Goal: Information Seeking & Learning: Find specific fact

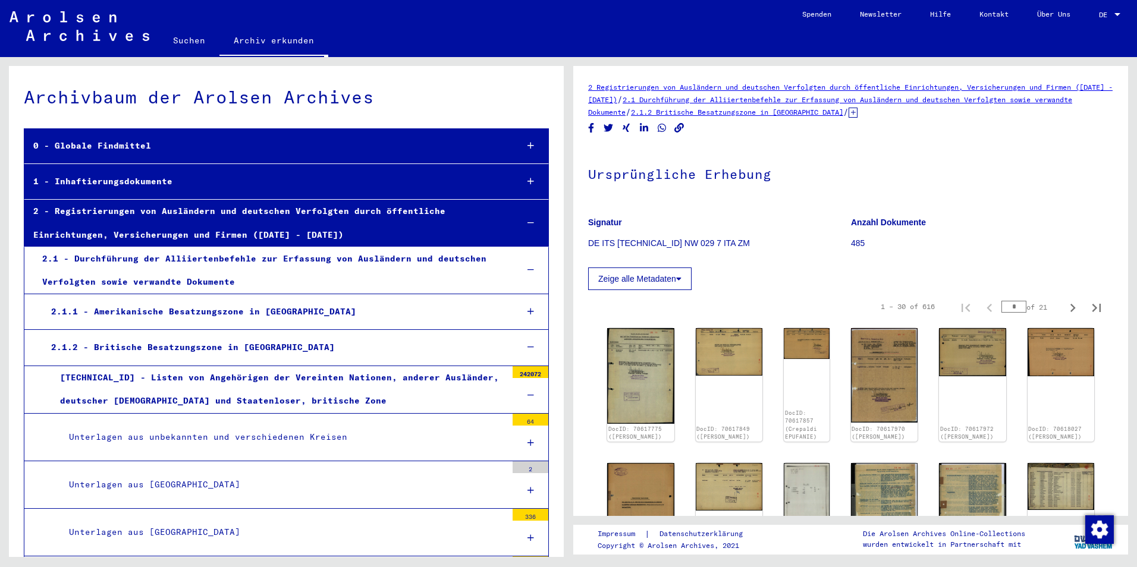
click at [185, 43] on link "Suchen" at bounding box center [189, 40] width 61 height 29
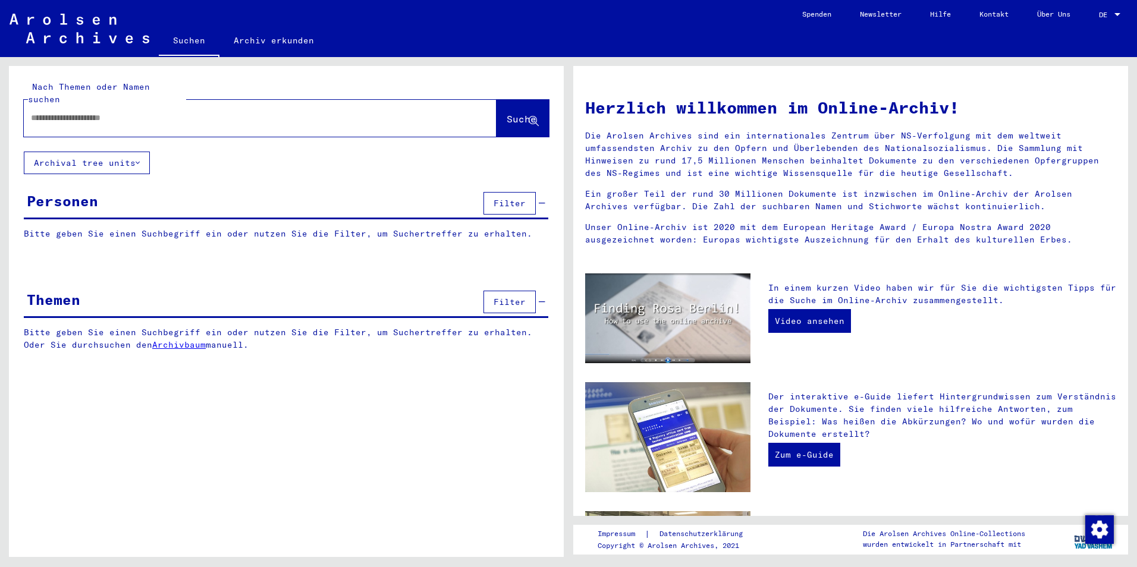
click at [159, 112] on input "text" at bounding box center [246, 118] width 430 height 12
click at [171, 93] on div "Nach Themen oder Namen suchen" at bounding box center [107, 93] width 158 height 25
click at [160, 112] on input "text" at bounding box center [246, 118] width 430 height 12
paste input "**********"
type input "**********"
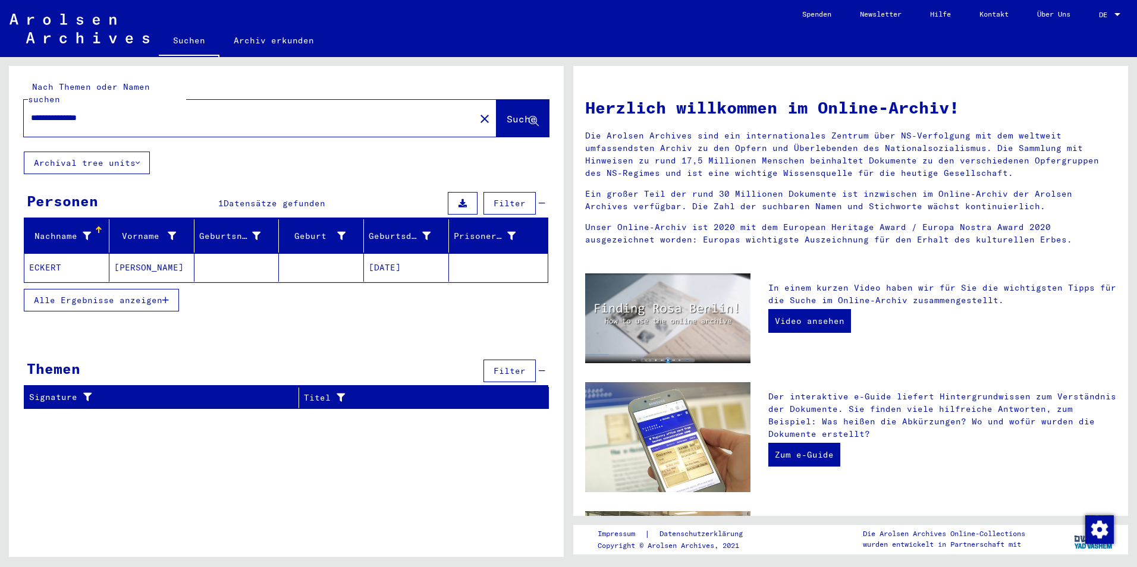
click at [52, 255] on mat-cell "ECKERT" at bounding box center [66, 267] width 85 height 29
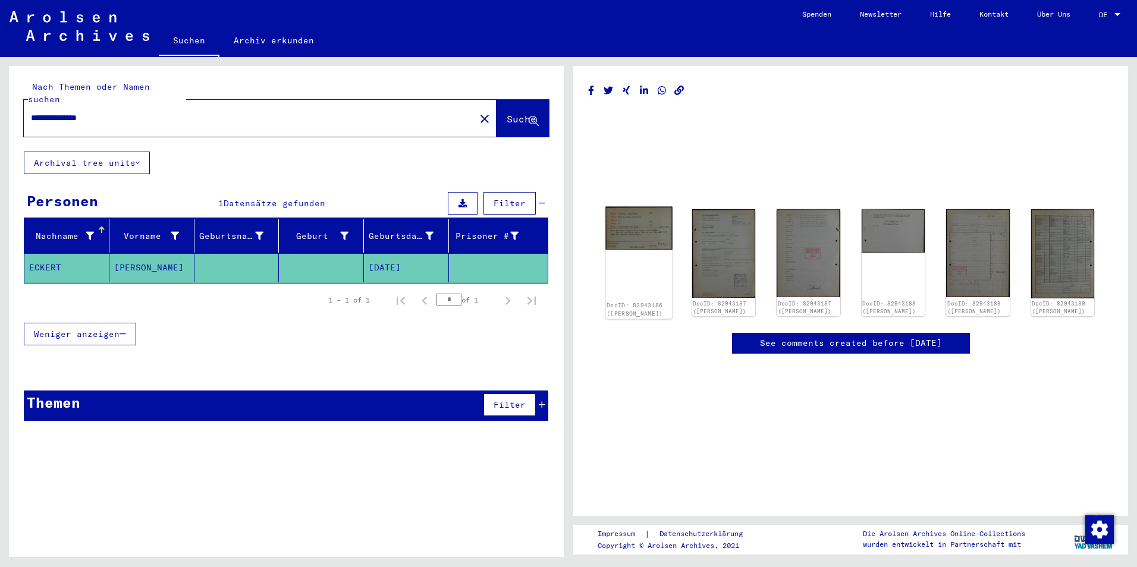
click at [640, 225] on img at bounding box center [638, 228] width 67 height 43
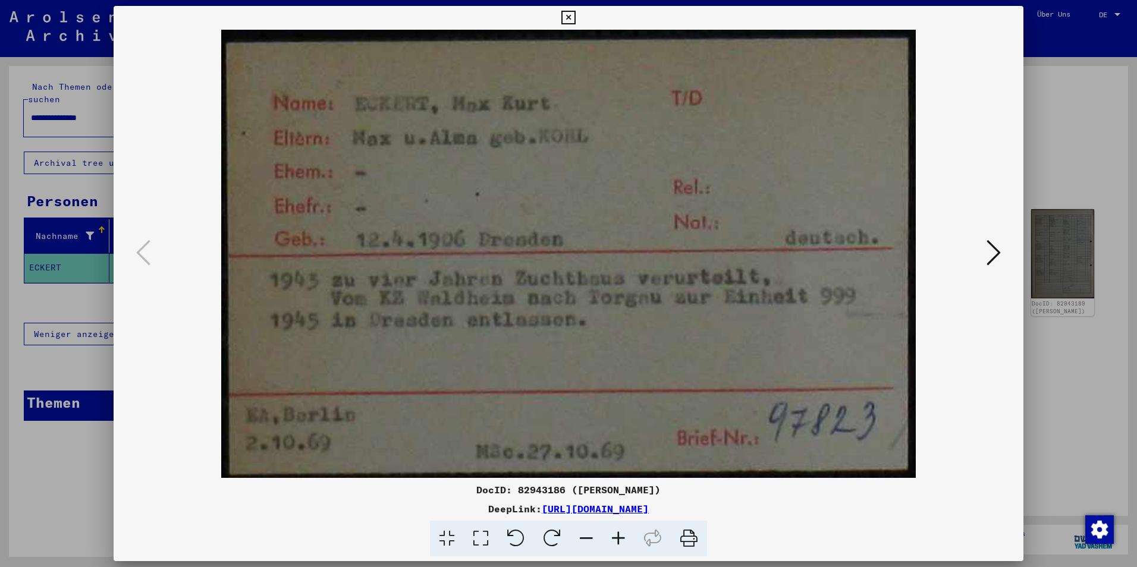
click at [993, 254] on icon at bounding box center [993, 252] width 14 height 29
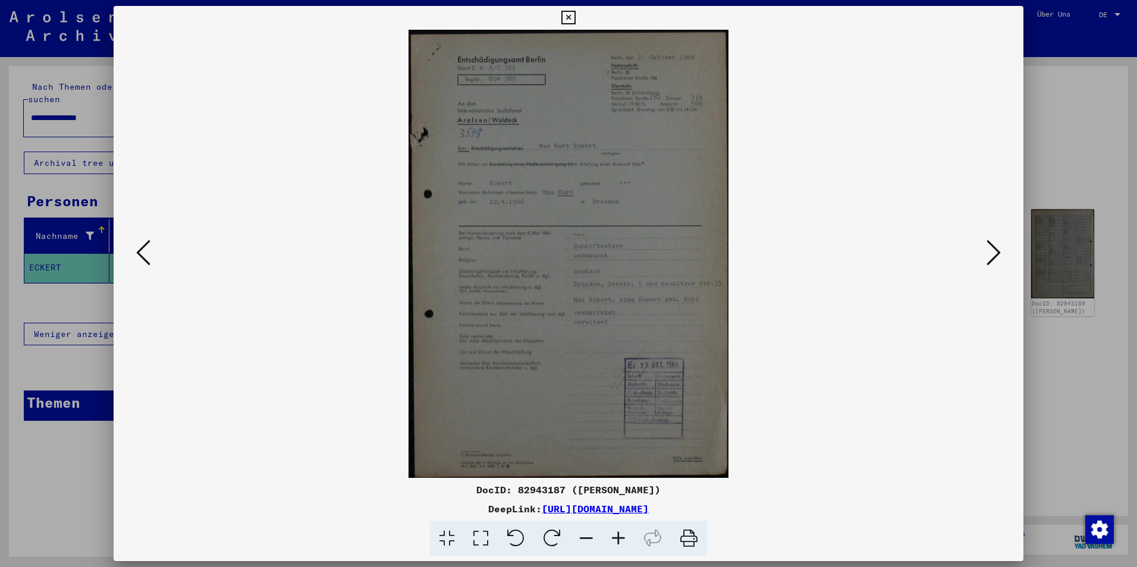
click at [150, 259] on icon at bounding box center [143, 252] width 14 height 29
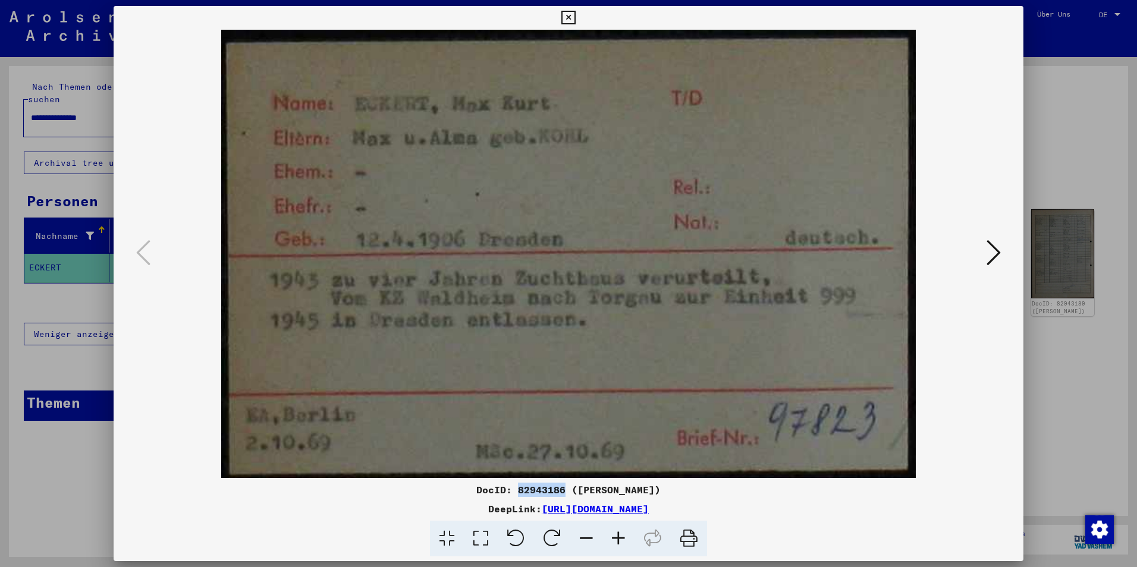
drag, startPoint x: 559, startPoint y: 493, endPoint x: 511, endPoint y: 495, distance: 47.6
click at [511, 495] on div "DocID: 82943186 (KURT MAX ECKERT)" at bounding box center [569, 490] width 910 height 14
copy div "82943186"
click at [993, 254] on icon at bounding box center [993, 252] width 14 height 29
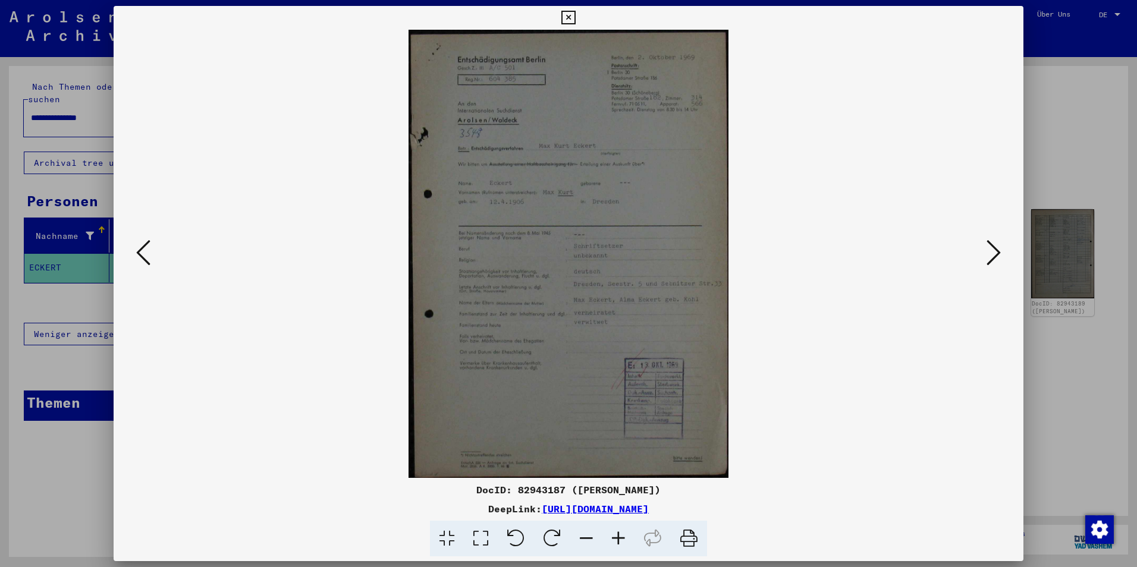
click at [619, 540] on icon at bounding box center [618, 539] width 32 height 36
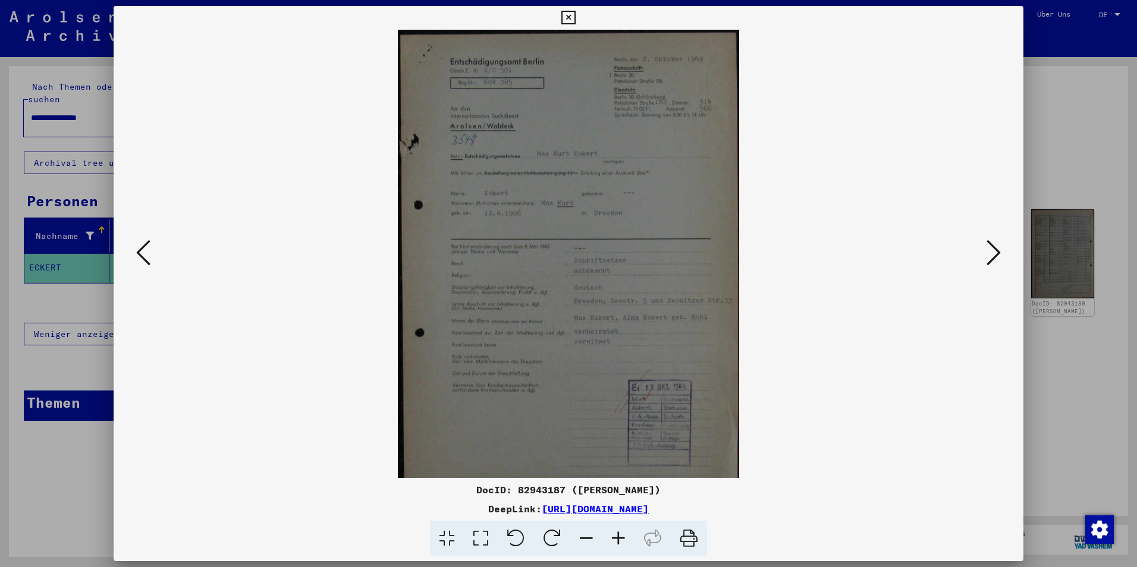
click at [619, 540] on icon at bounding box center [618, 539] width 32 height 36
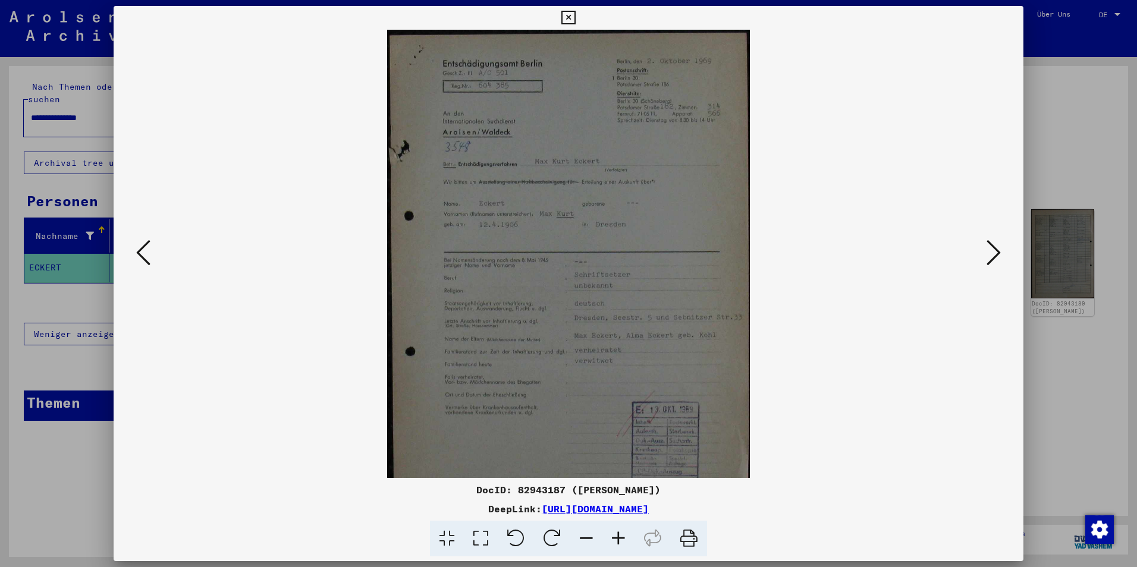
click at [619, 540] on icon at bounding box center [618, 539] width 32 height 36
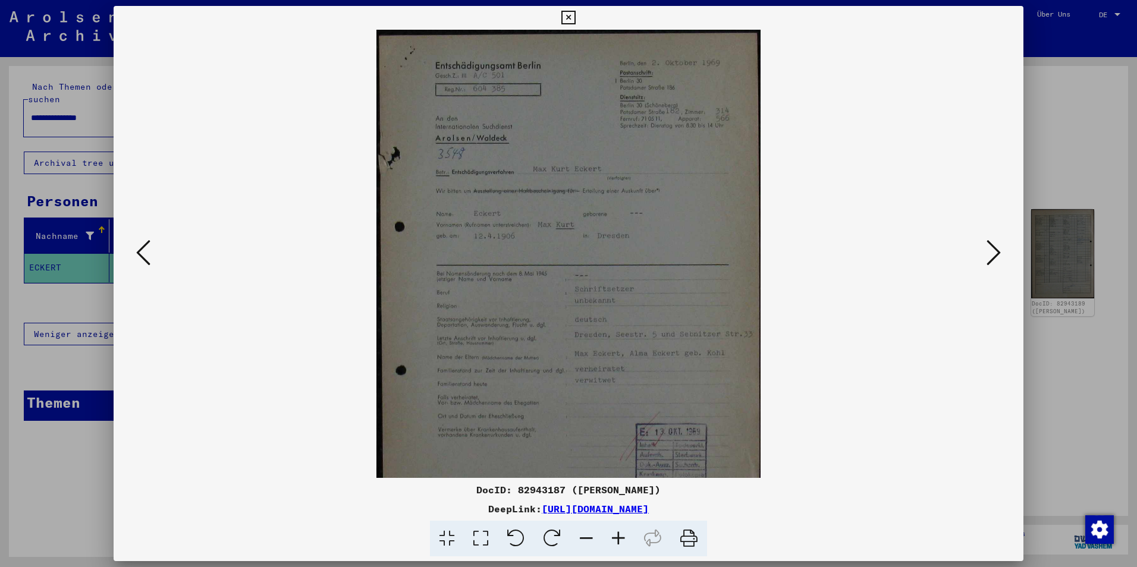
click at [619, 540] on icon at bounding box center [618, 539] width 32 height 36
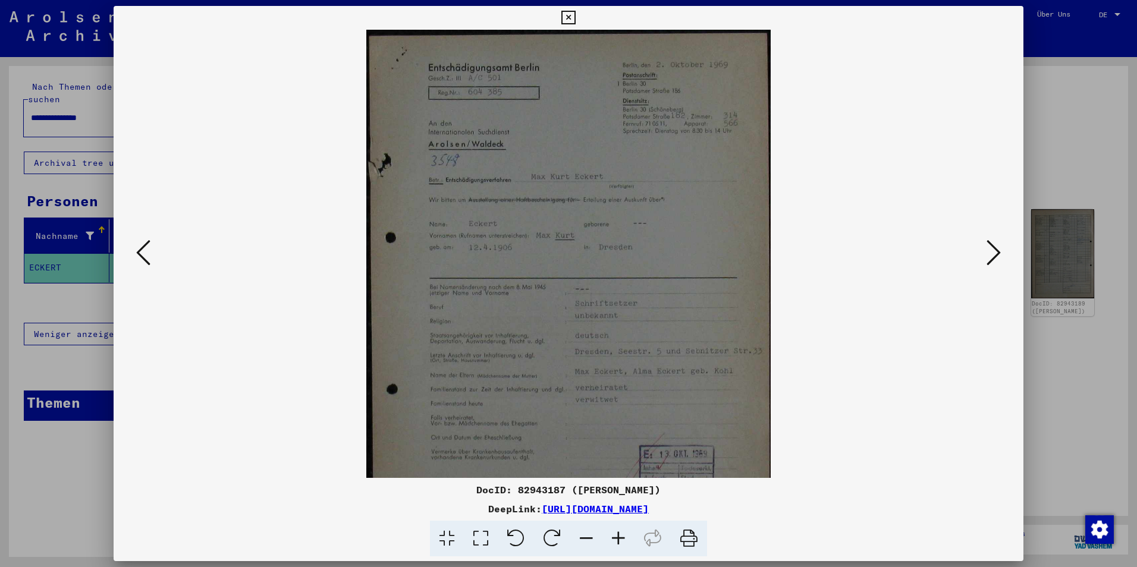
click at [619, 540] on icon at bounding box center [618, 539] width 32 height 36
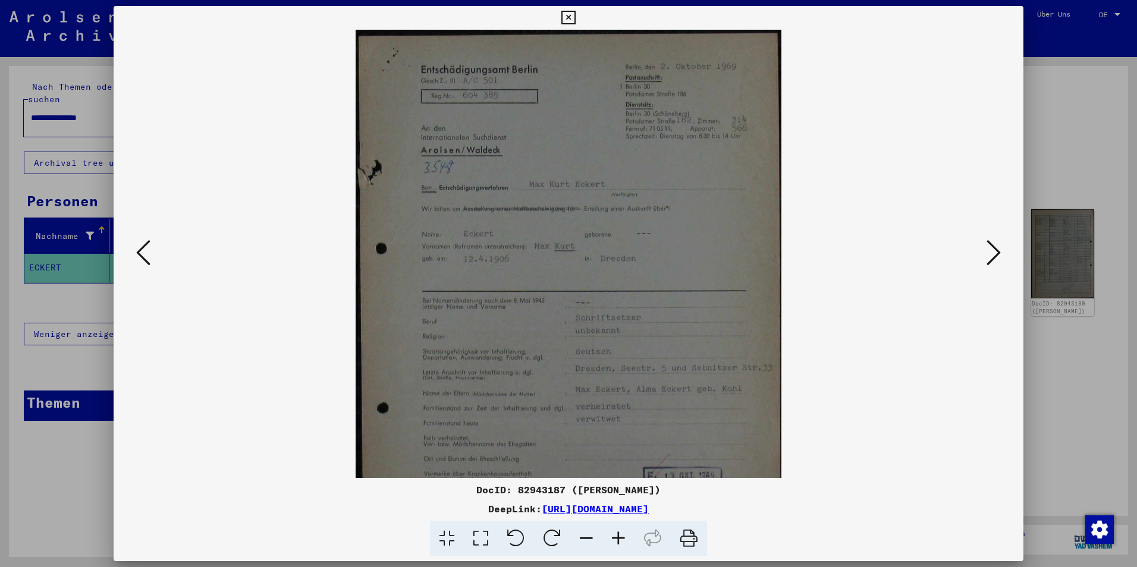
click at [619, 540] on icon at bounding box center [618, 539] width 32 height 36
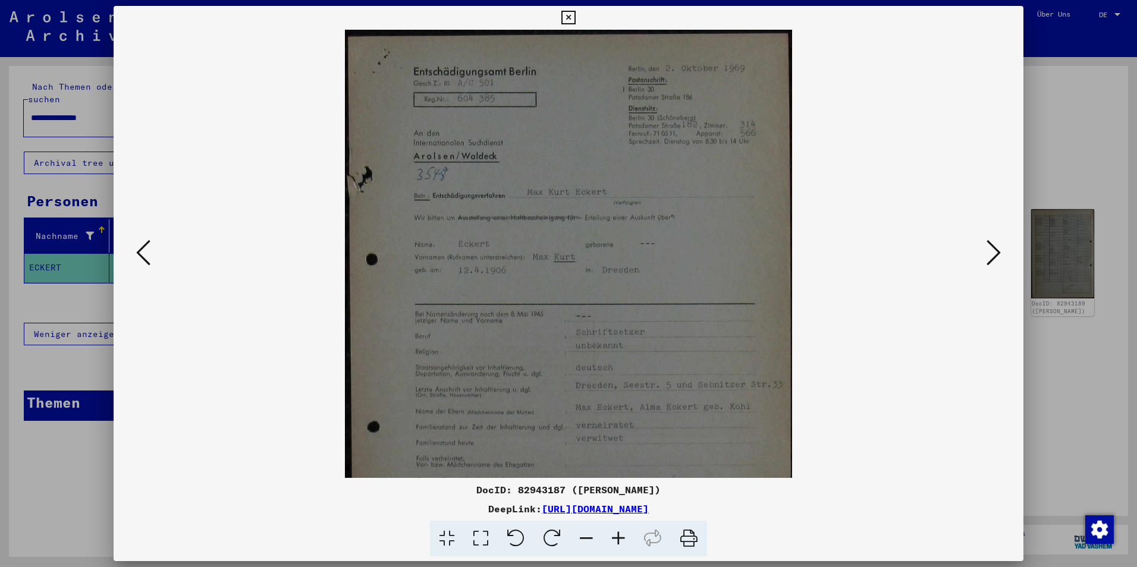
click at [619, 540] on icon at bounding box center [618, 539] width 32 height 36
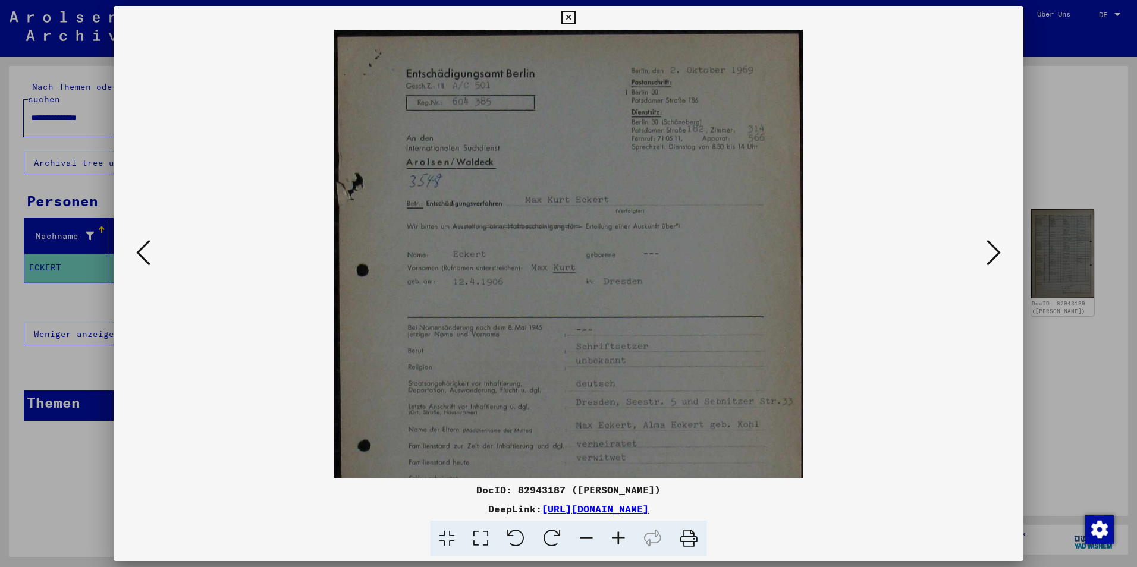
click at [619, 540] on icon at bounding box center [618, 539] width 32 height 36
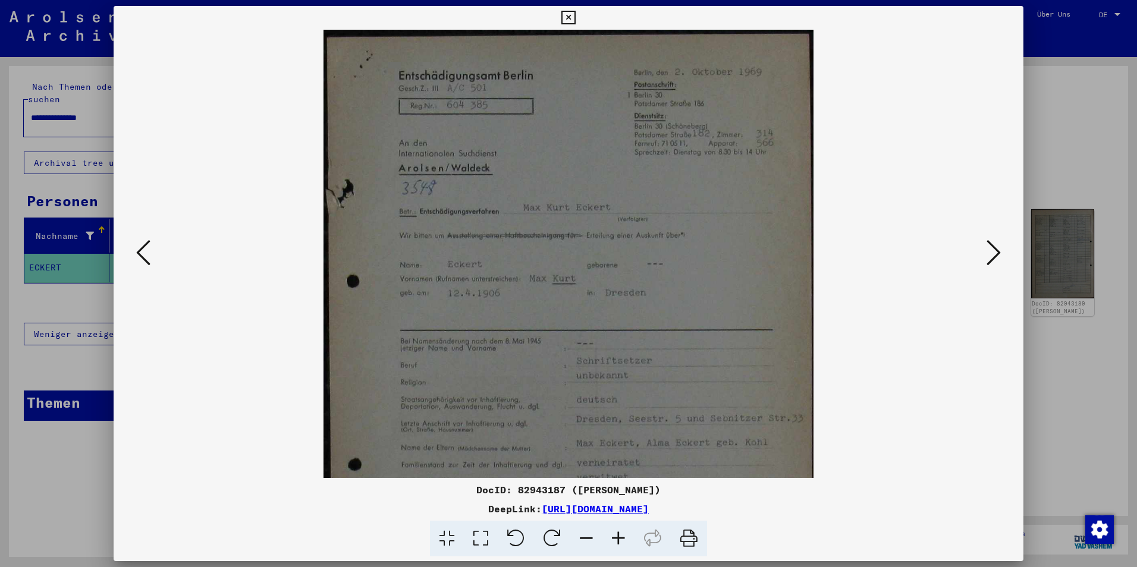
click at [619, 540] on icon at bounding box center [618, 539] width 32 height 36
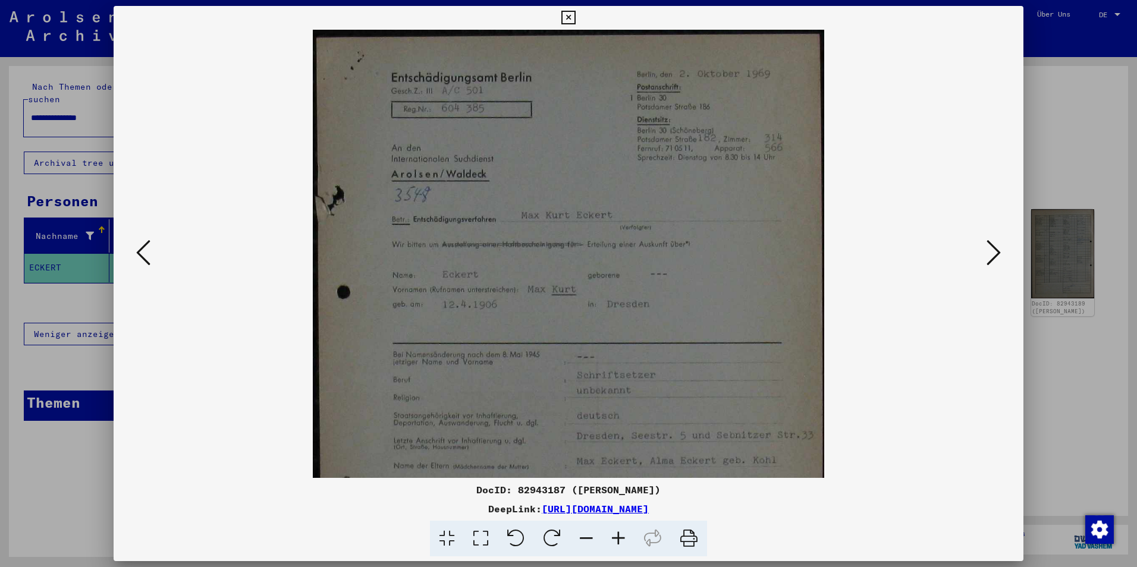
click at [619, 540] on icon at bounding box center [618, 539] width 32 height 36
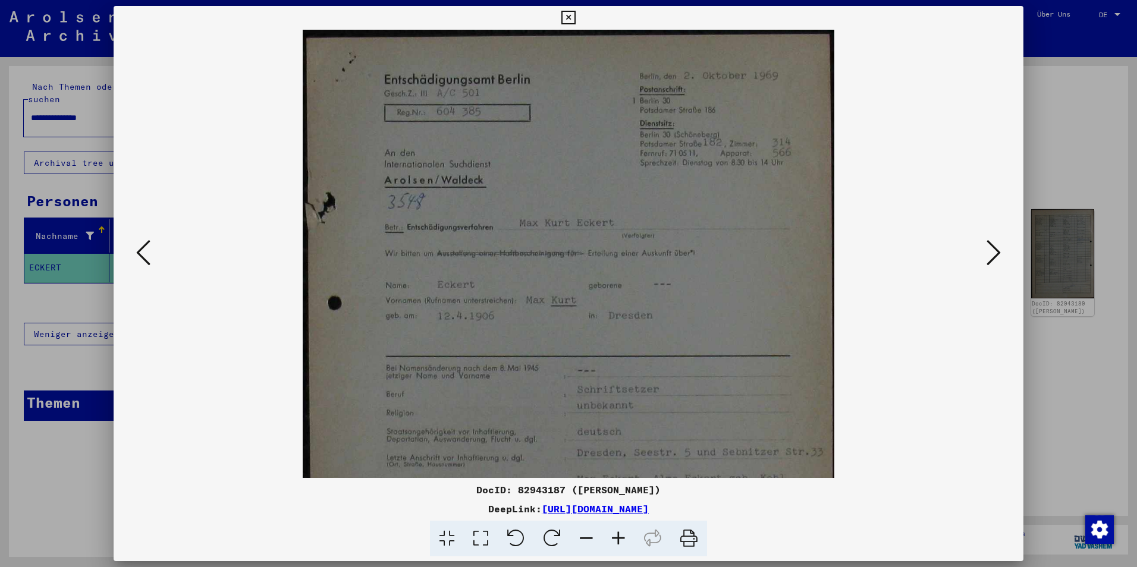
click at [619, 540] on icon at bounding box center [618, 539] width 32 height 36
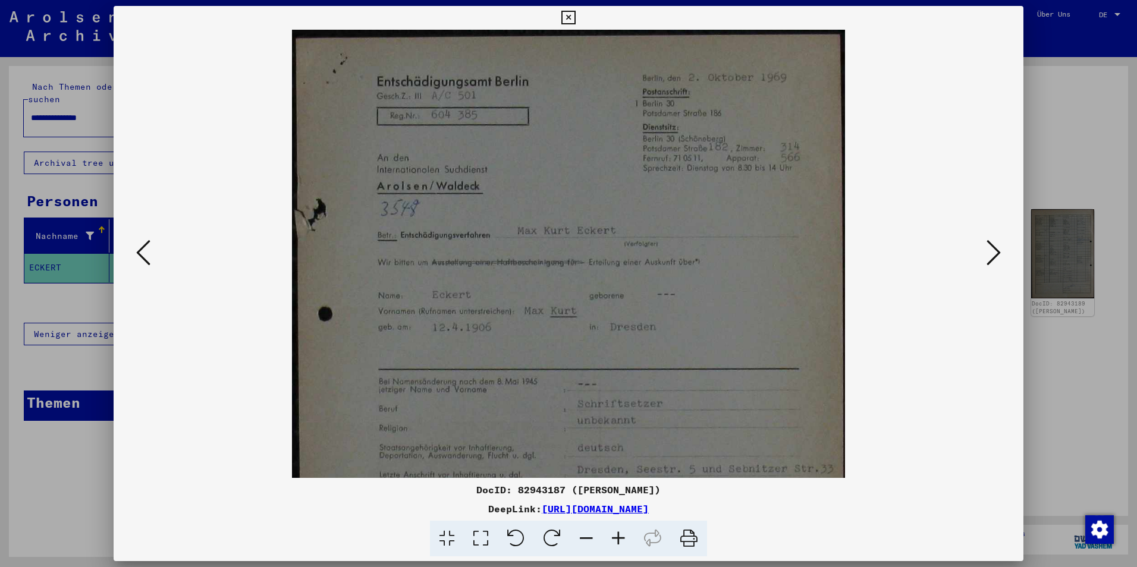
click at [619, 540] on icon at bounding box center [618, 539] width 32 height 36
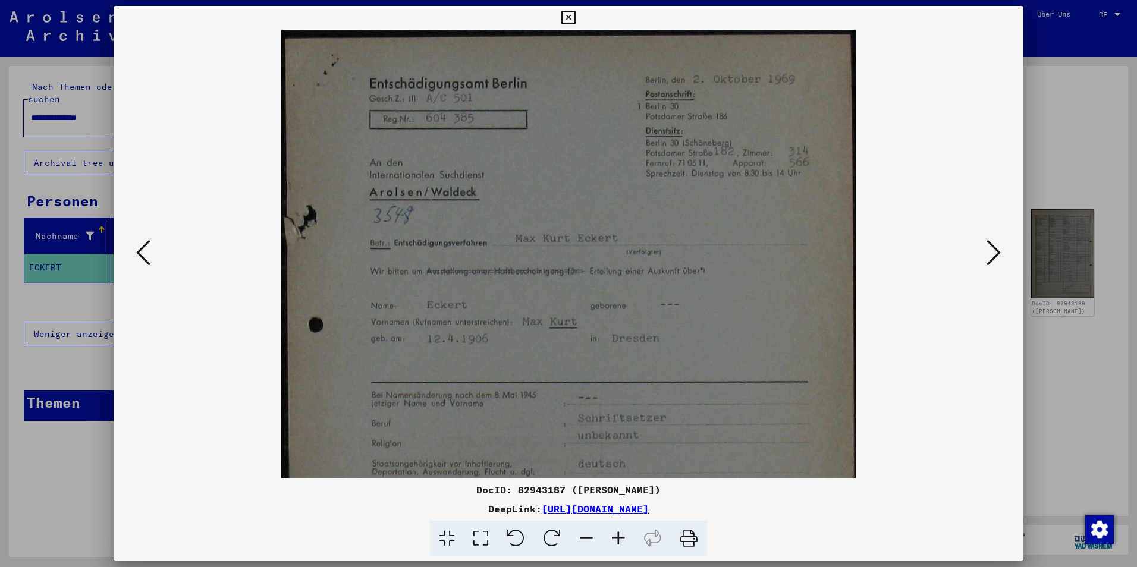
click at [619, 540] on icon at bounding box center [618, 539] width 32 height 36
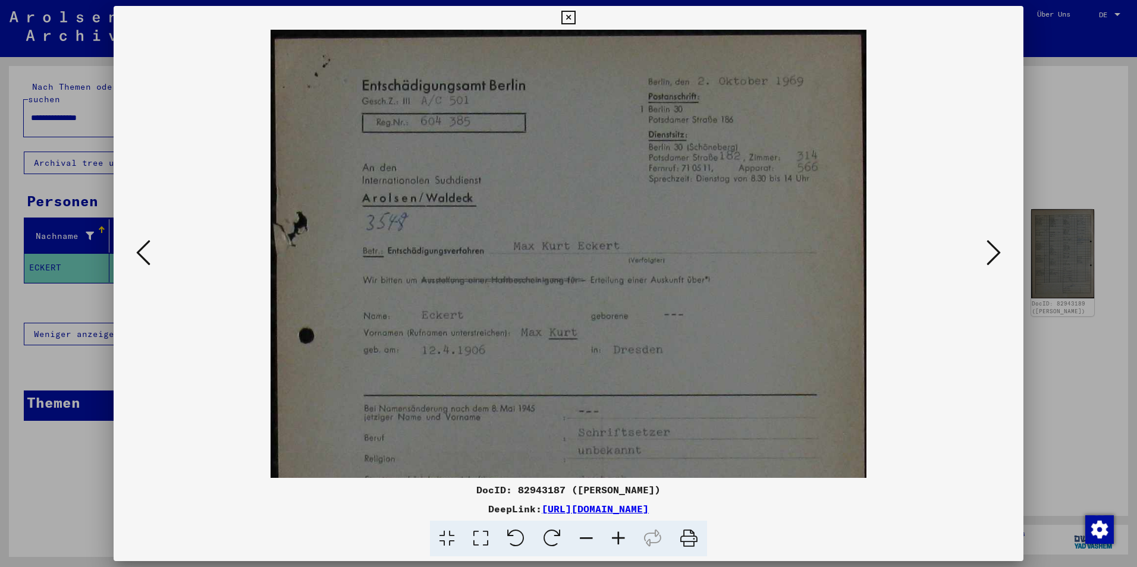
click at [619, 540] on icon at bounding box center [618, 539] width 32 height 36
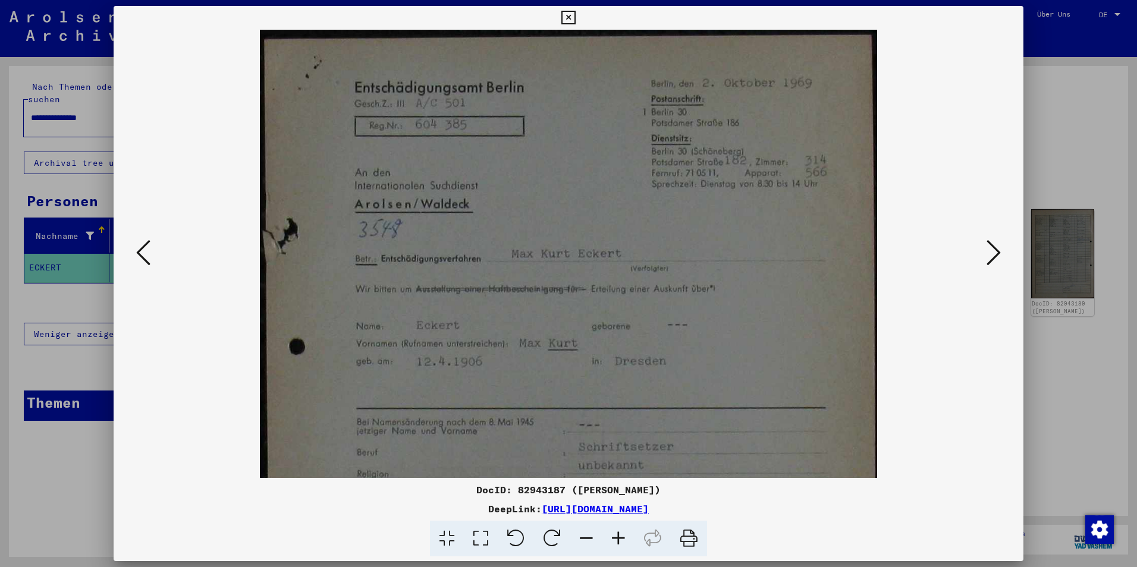
click at [619, 540] on icon at bounding box center [618, 539] width 32 height 36
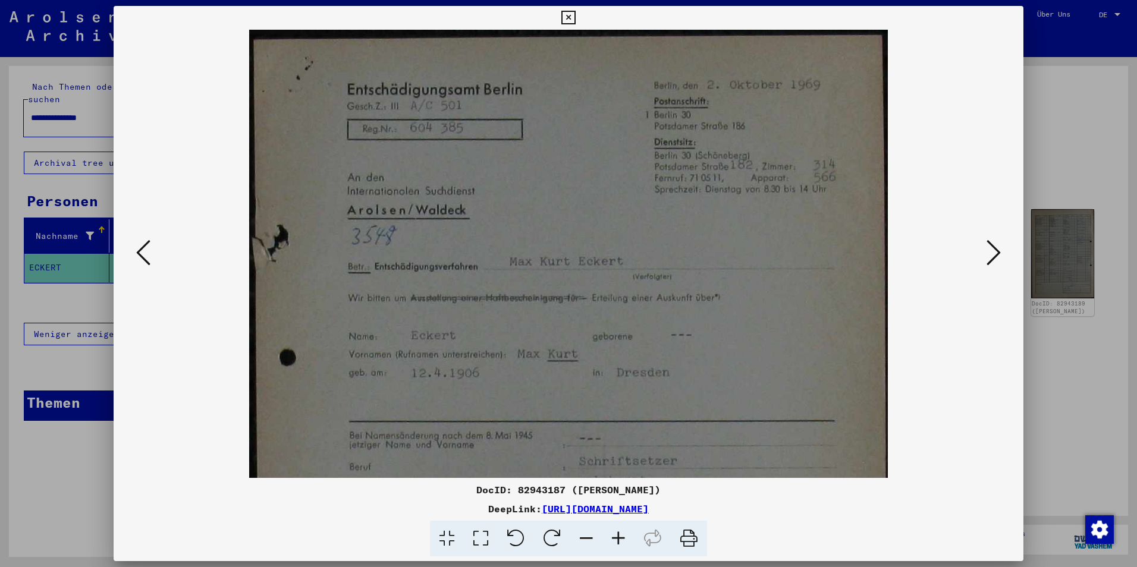
click at [619, 540] on icon at bounding box center [618, 539] width 32 height 36
click at [989, 264] on icon at bounding box center [993, 252] width 14 height 29
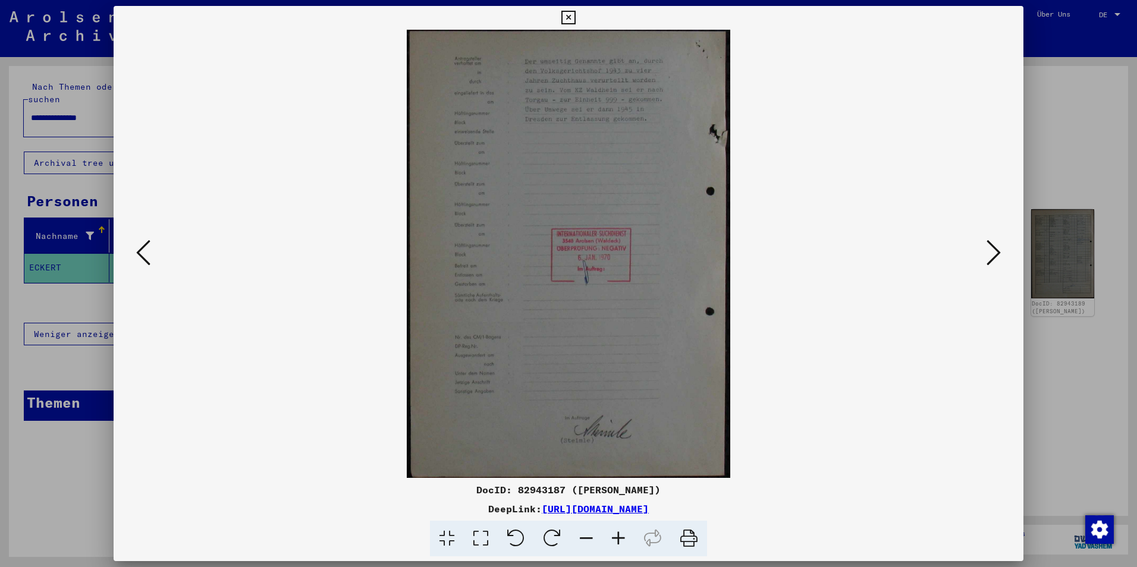
click at [990, 258] on icon at bounding box center [993, 252] width 14 height 29
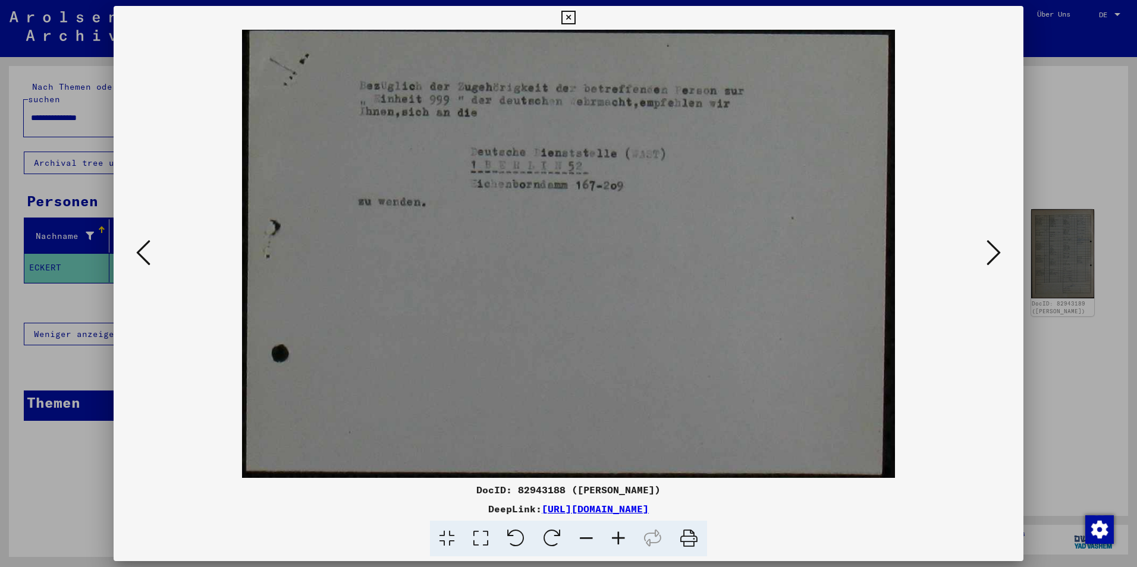
click at [990, 258] on icon at bounding box center [993, 252] width 14 height 29
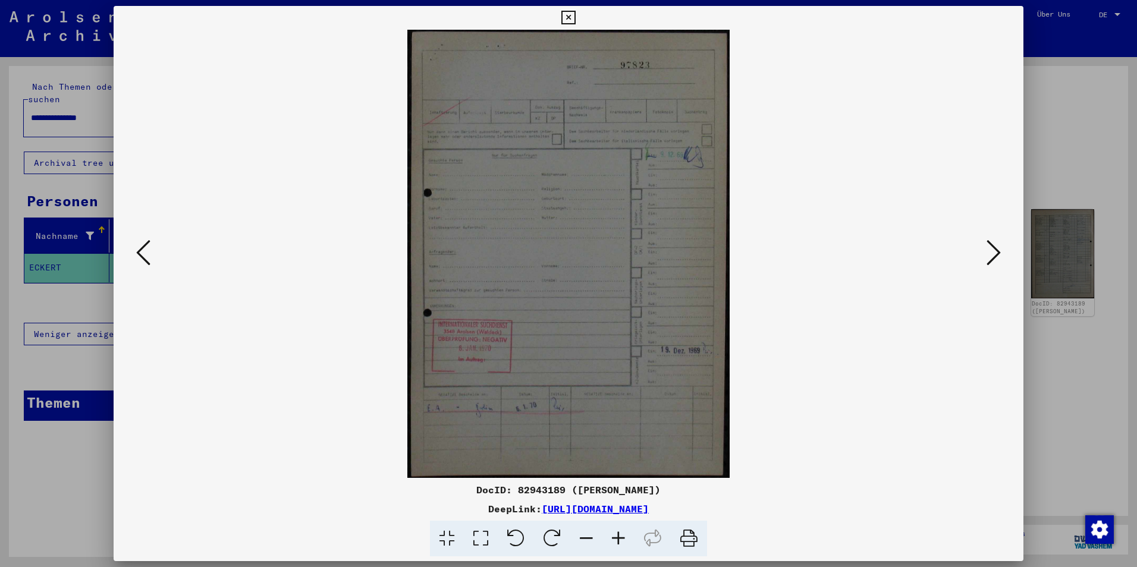
click at [990, 258] on icon at bounding box center [993, 252] width 14 height 29
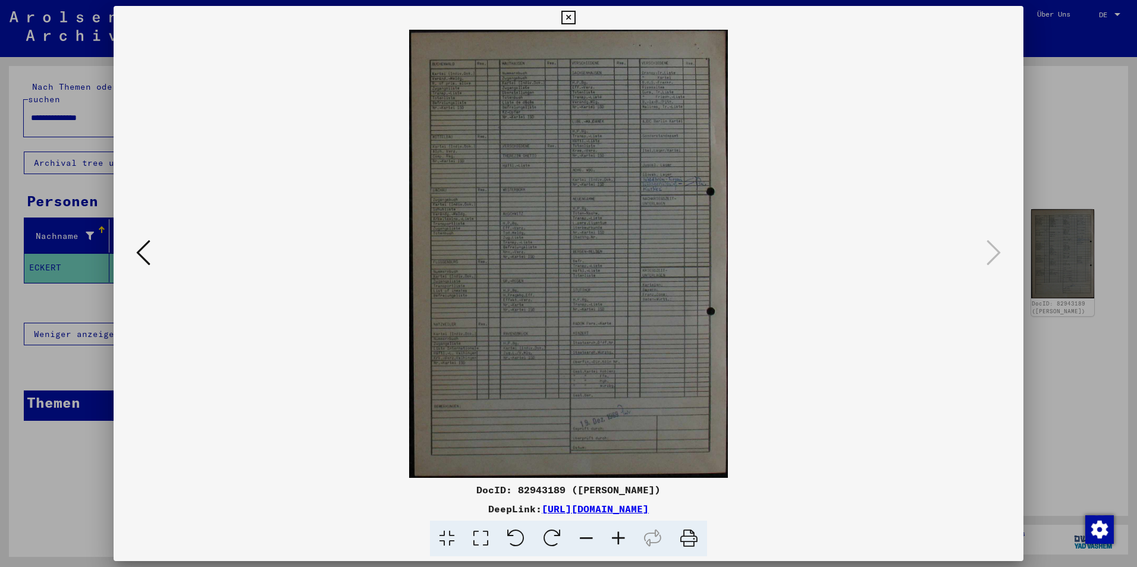
click at [144, 254] on icon at bounding box center [143, 252] width 14 height 29
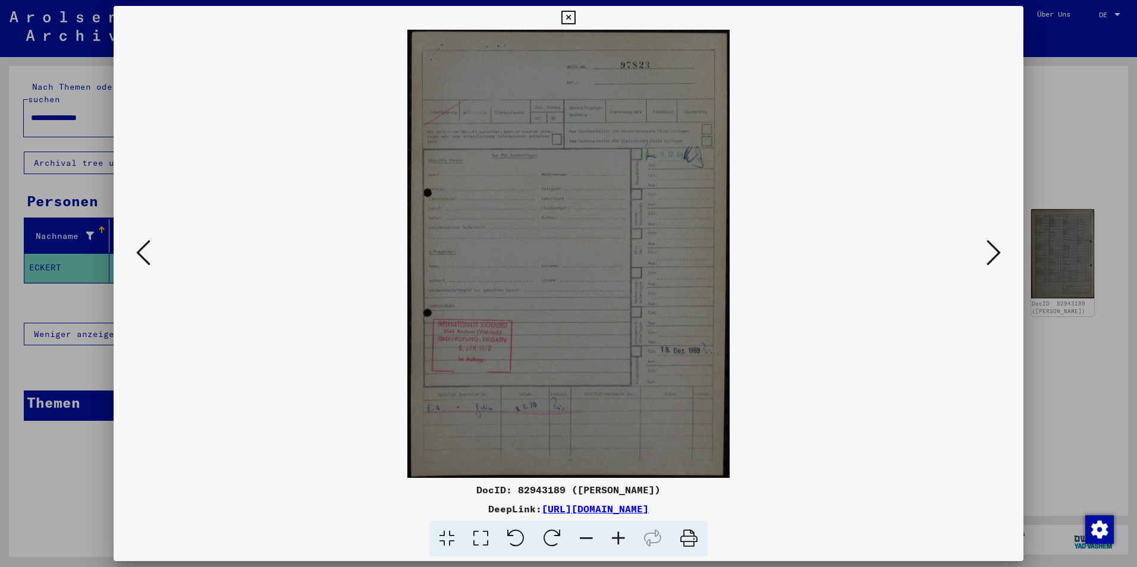
click at [144, 254] on icon at bounding box center [143, 252] width 14 height 29
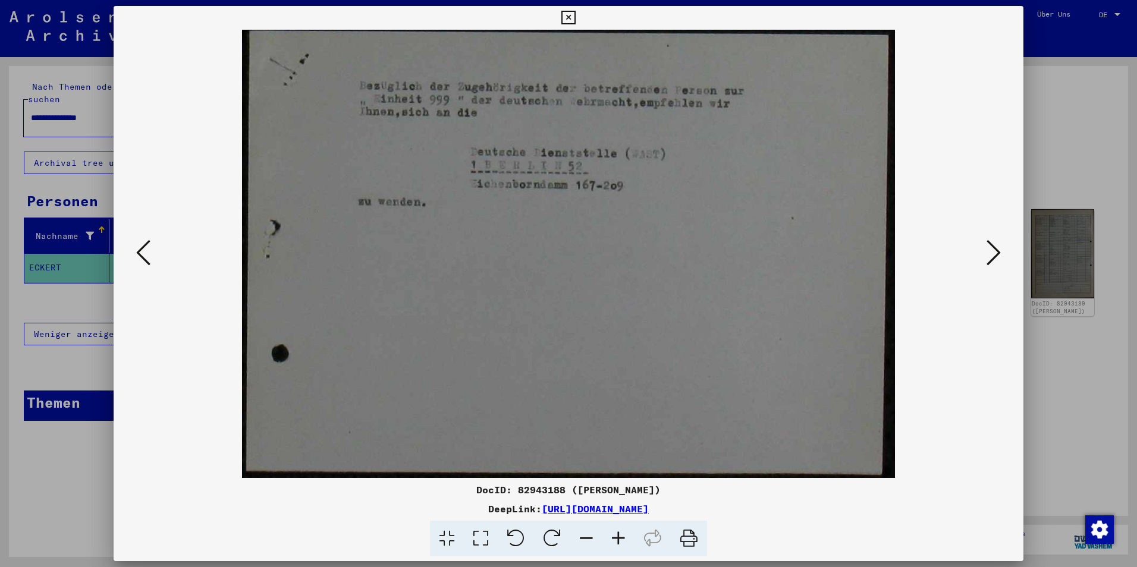
click at [144, 254] on icon at bounding box center [143, 252] width 14 height 29
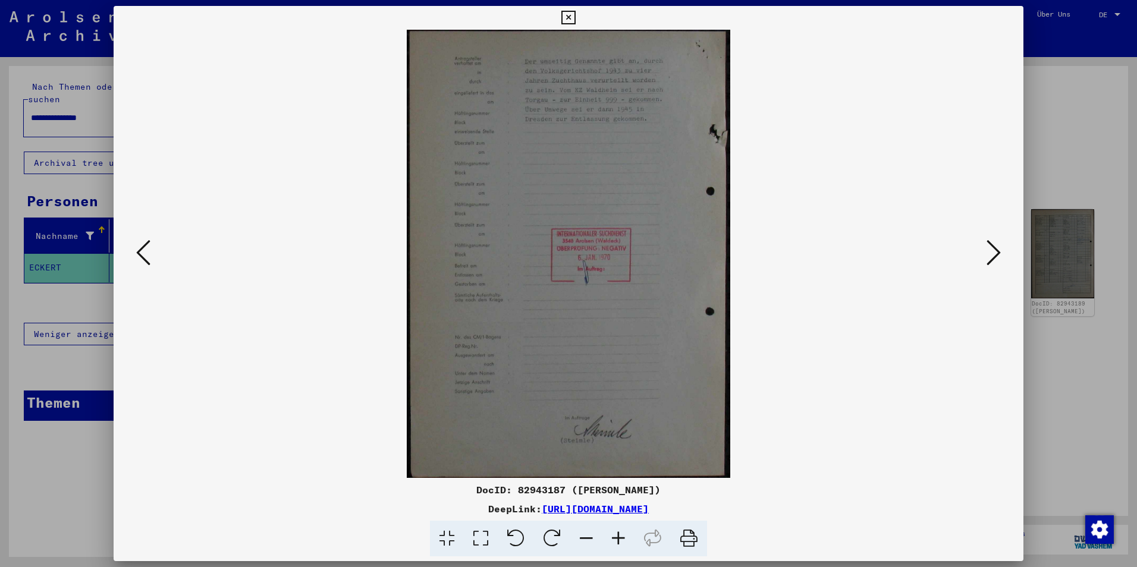
click at [144, 254] on icon at bounding box center [143, 252] width 14 height 29
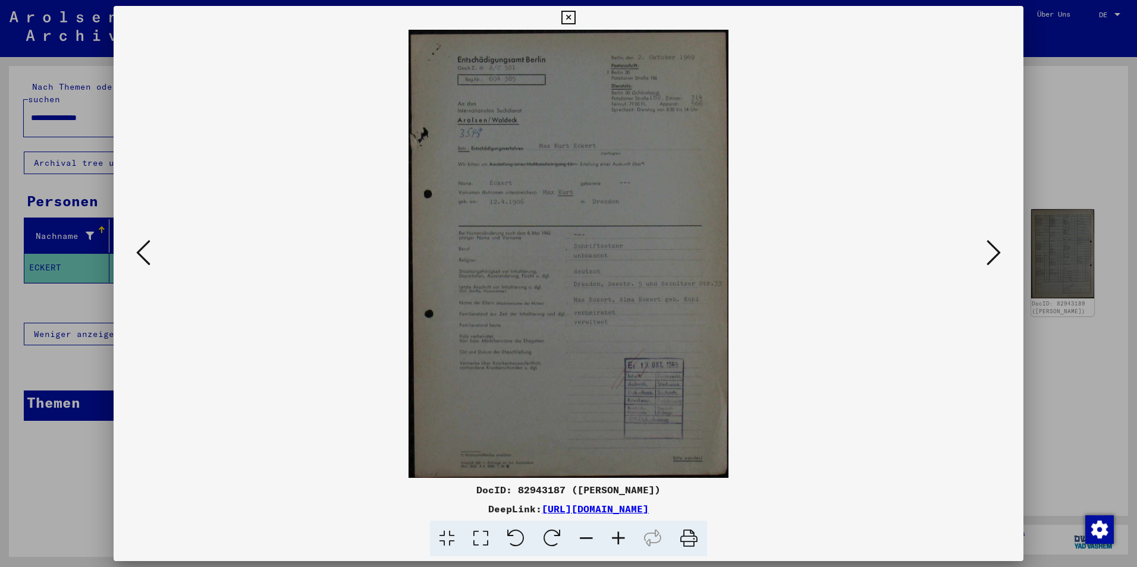
click at [618, 535] on icon at bounding box center [618, 539] width 32 height 36
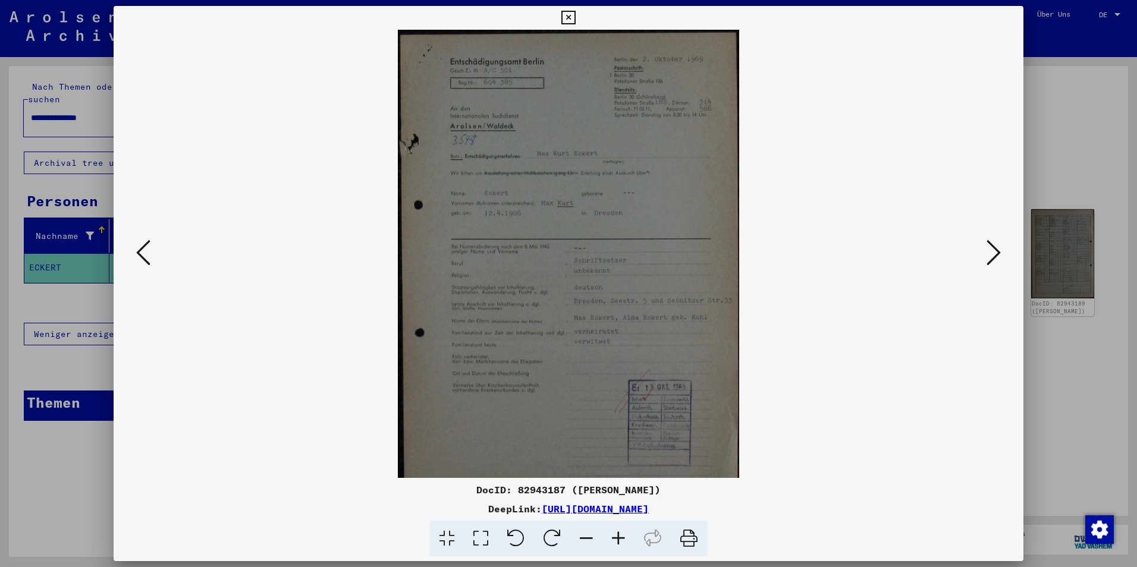
click at [618, 535] on icon at bounding box center [618, 539] width 32 height 36
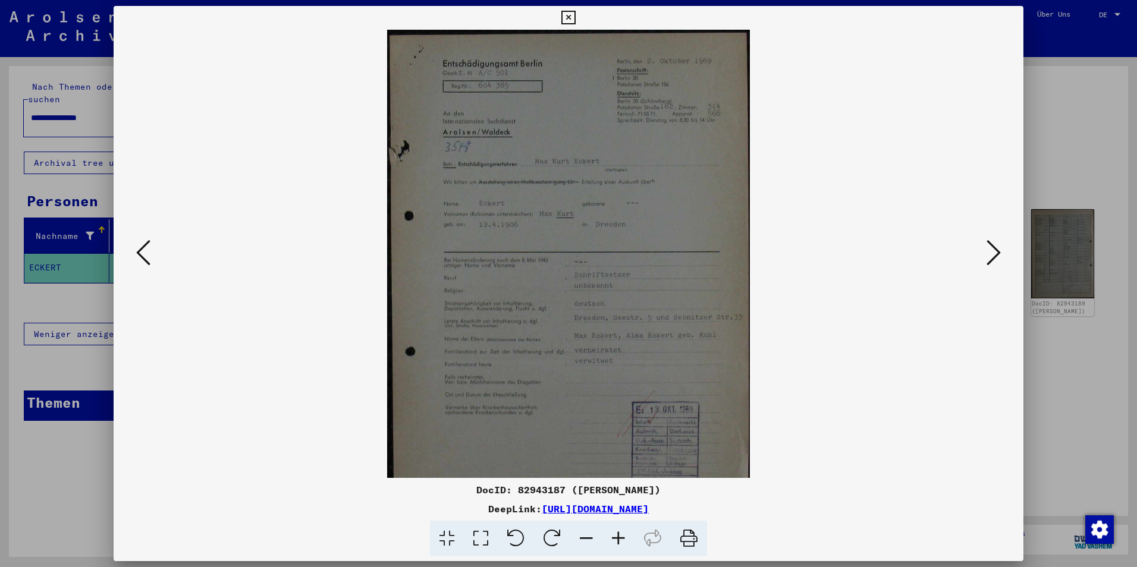
click at [618, 535] on icon at bounding box center [618, 539] width 32 height 36
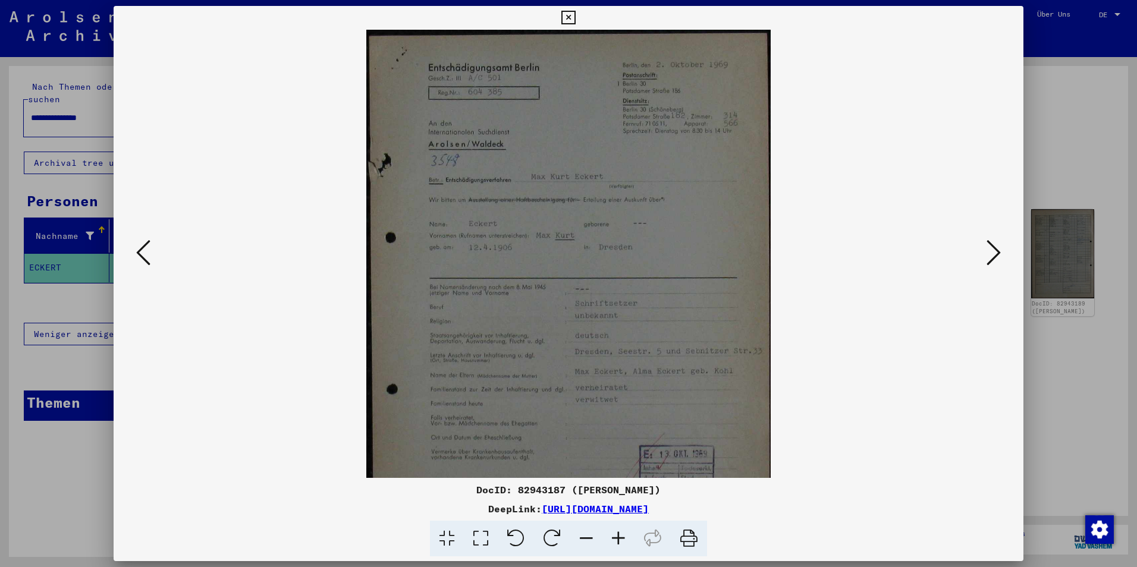
click at [618, 535] on icon at bounding box center [618, 539] width 32 height 36
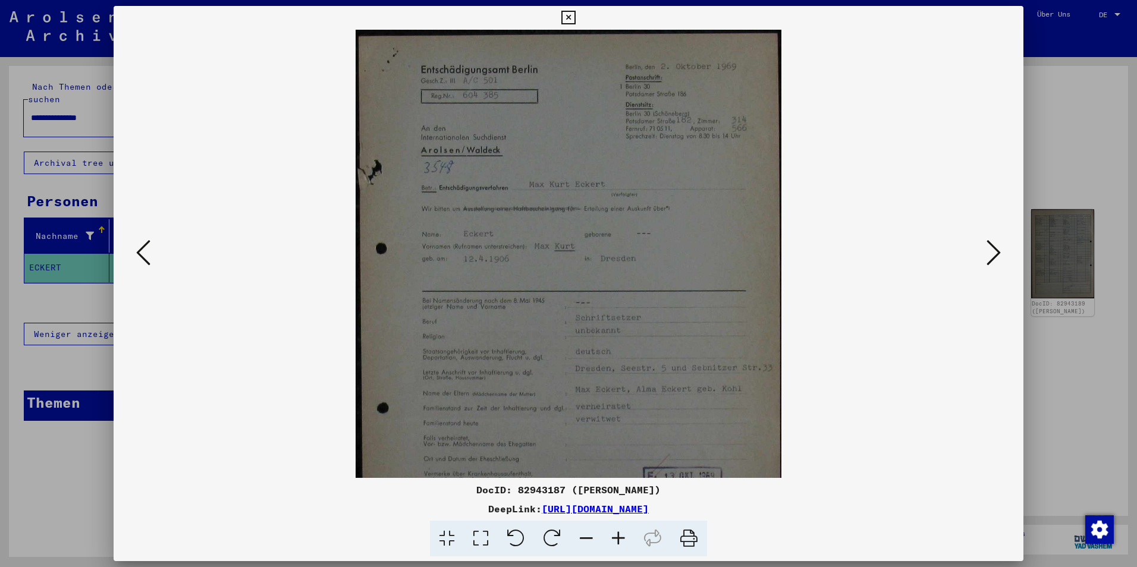
click at [618, 535] on icon at bounding box center [618, 539] width 32 height 36
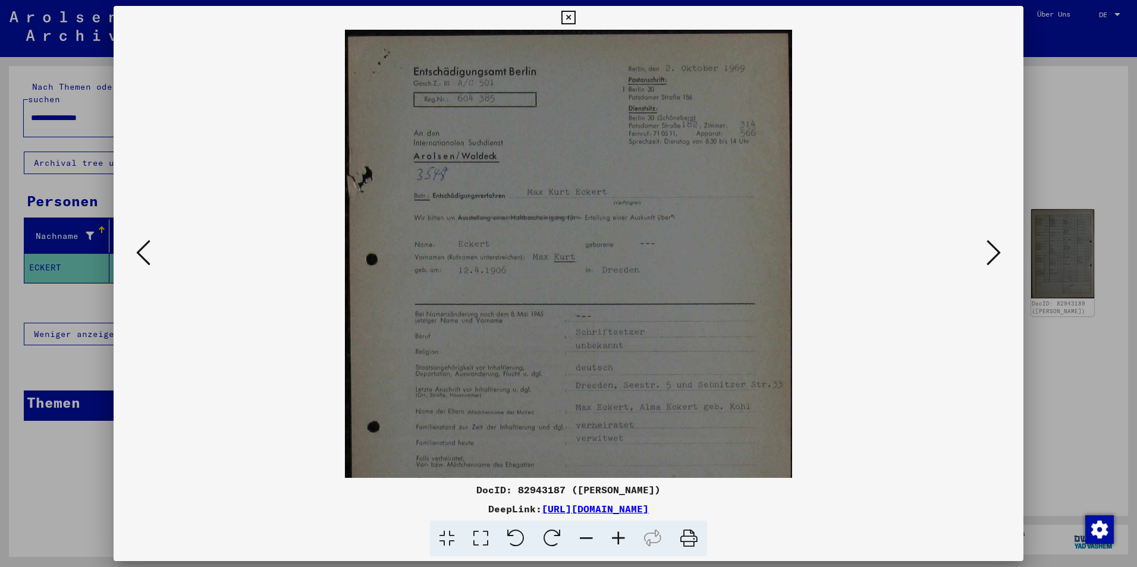
click at [618, 535] on icon at bounding box center [618, 539] width 32 height 36
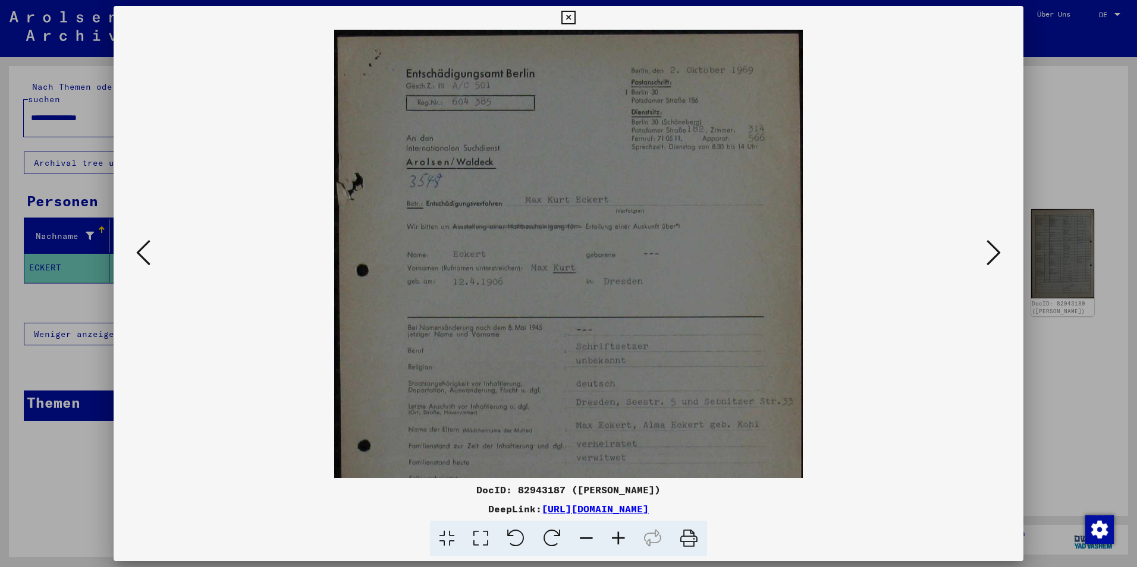
click at [618, 535] on icon at bounding box center [618, 539] width 32 height 36
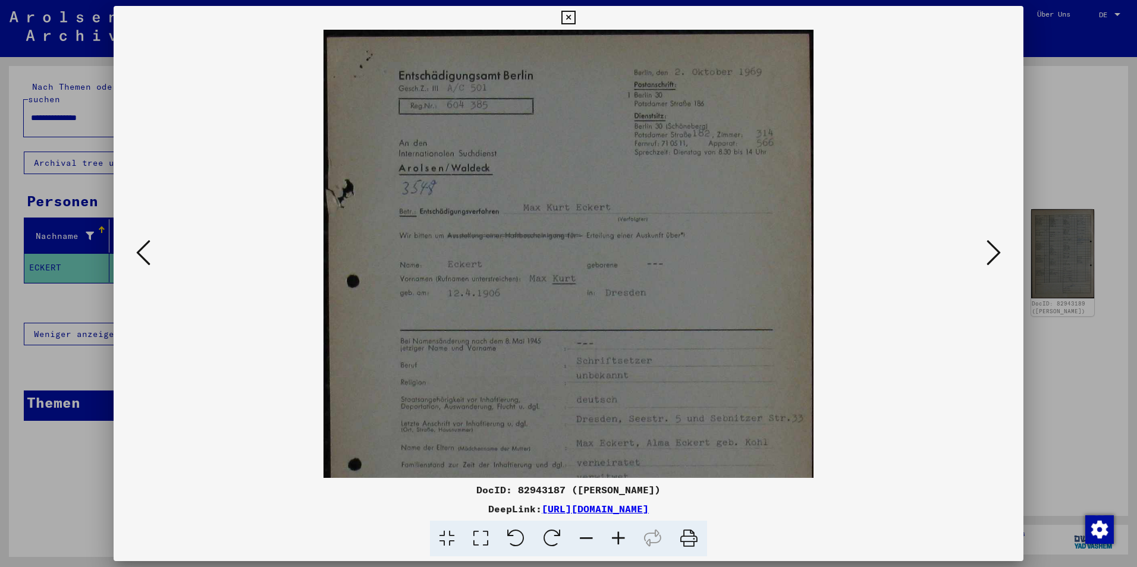
click at [618, 535] on icon at bounding box center [618, 539] width 32 height 36
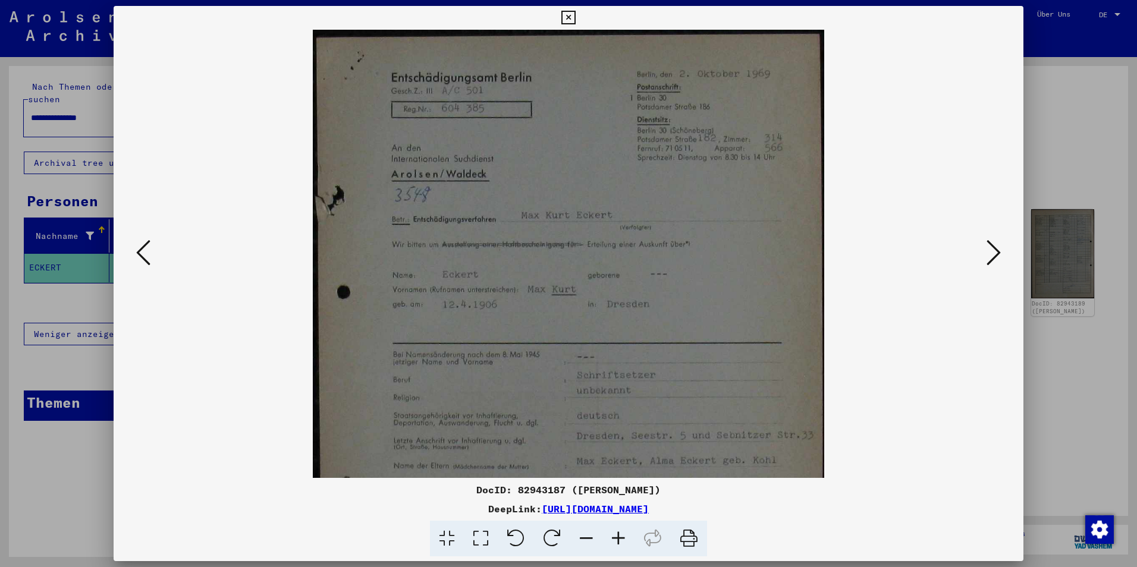
click at [618, 535] on icon at bounding box center [618, 539] width 32 height 36
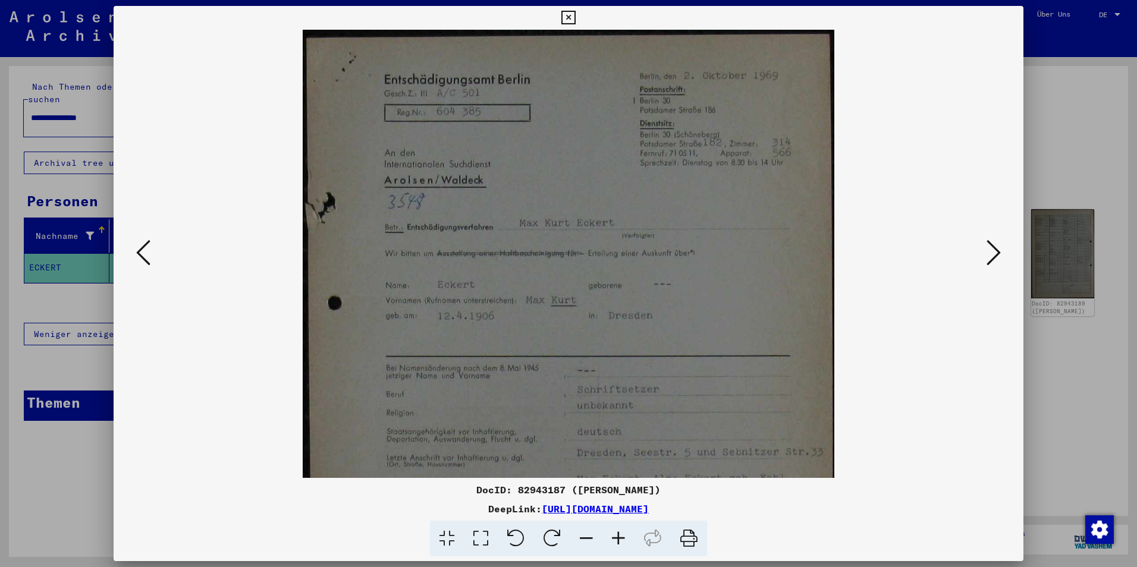
click at [618, 535] on icon at bounding box center [618, 539] width 32 height 36
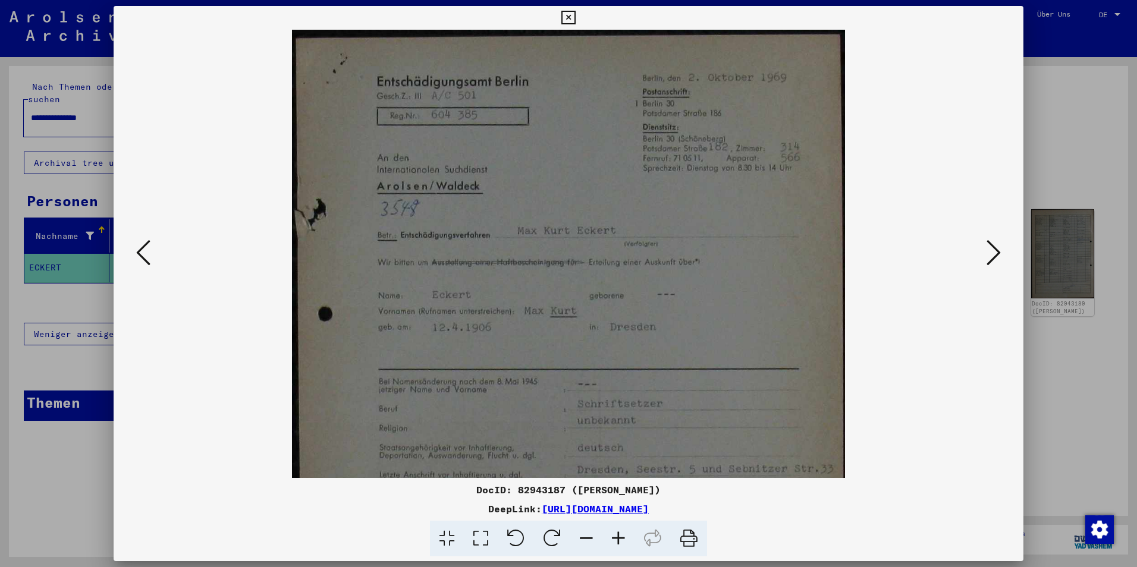
click at [618, 535] on icon at bounding box center [618, 539] width 32 height 36
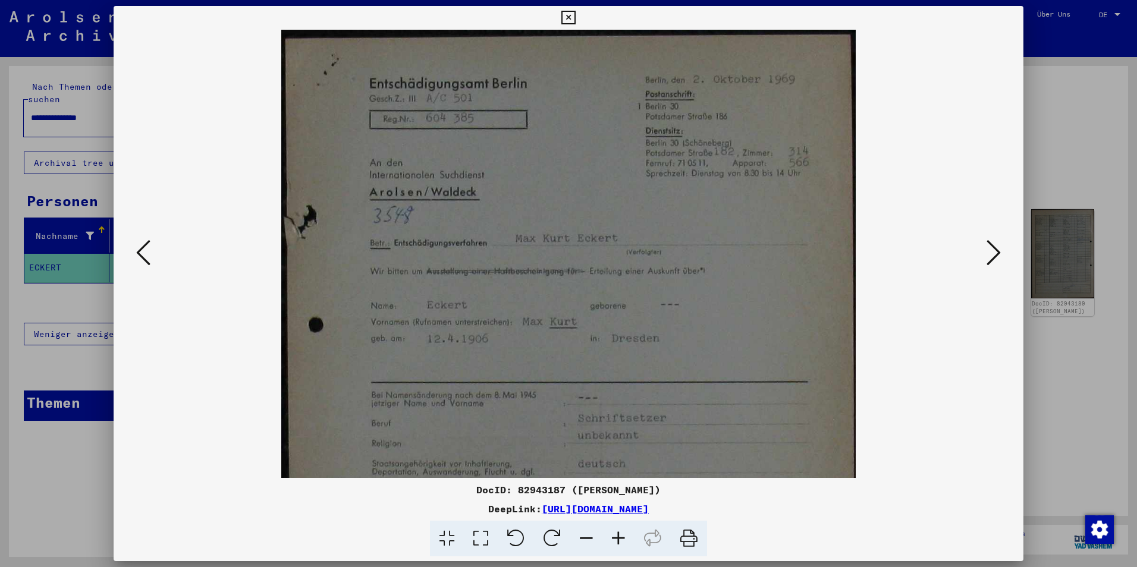
click at [618, 535] on icon at bounding box center [618, 539] width 32 height 36
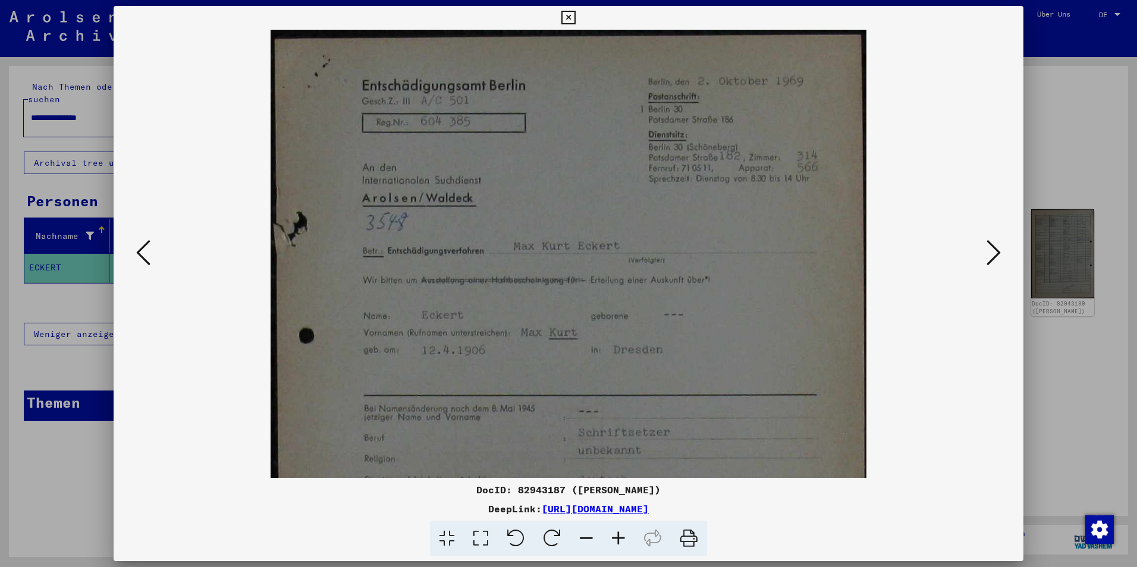
click at [618, 535] on icon at bounding box center [618, 539] width 32 height 36
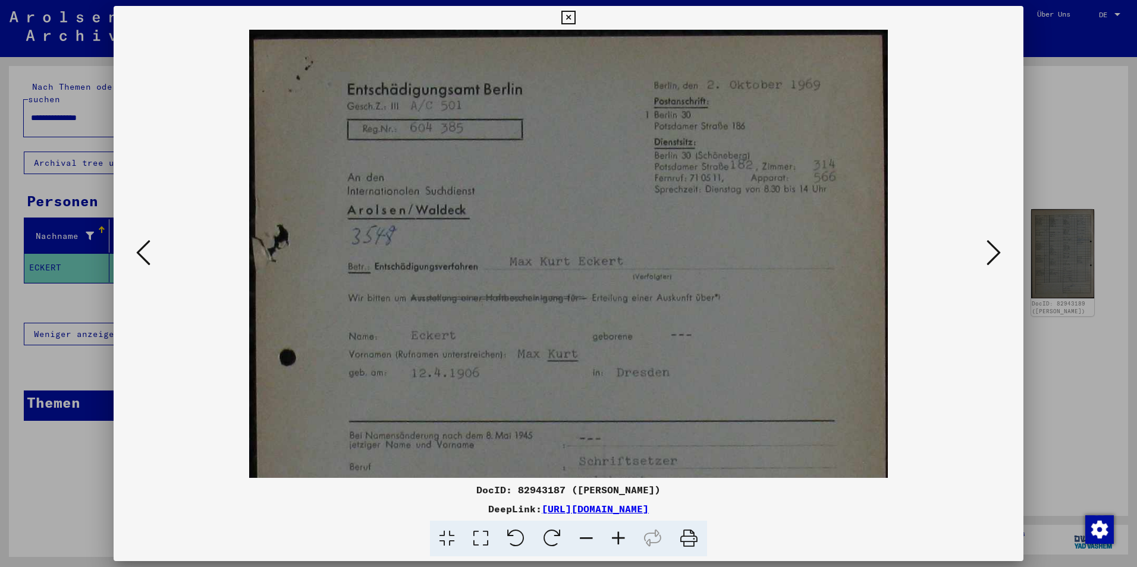
click at [618, 535] on icon at bounding box center [618, 539] width 32 height 36
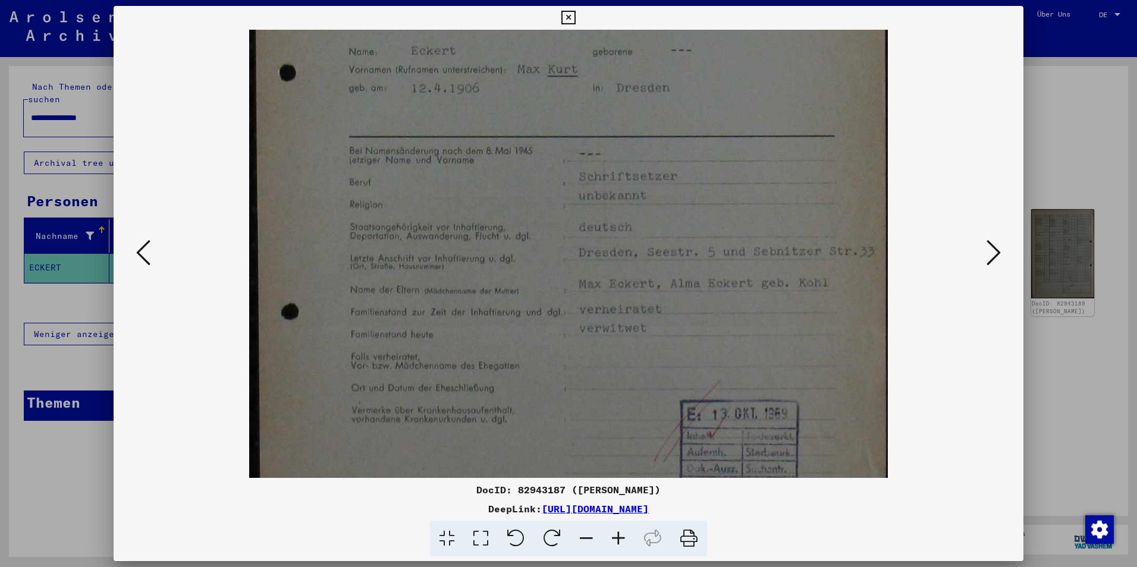
scroll to position [286, 0]
drag, startPoint x: 826, startPoint y: 386, endPoint x: 827, endPoint y: 100, distance: 286.0
click at [827, 100] on img at bounding box center [568, 191] width 638 height 894
click at [572, 15] on icon at bounding box center [568, 18] width 14 height 14
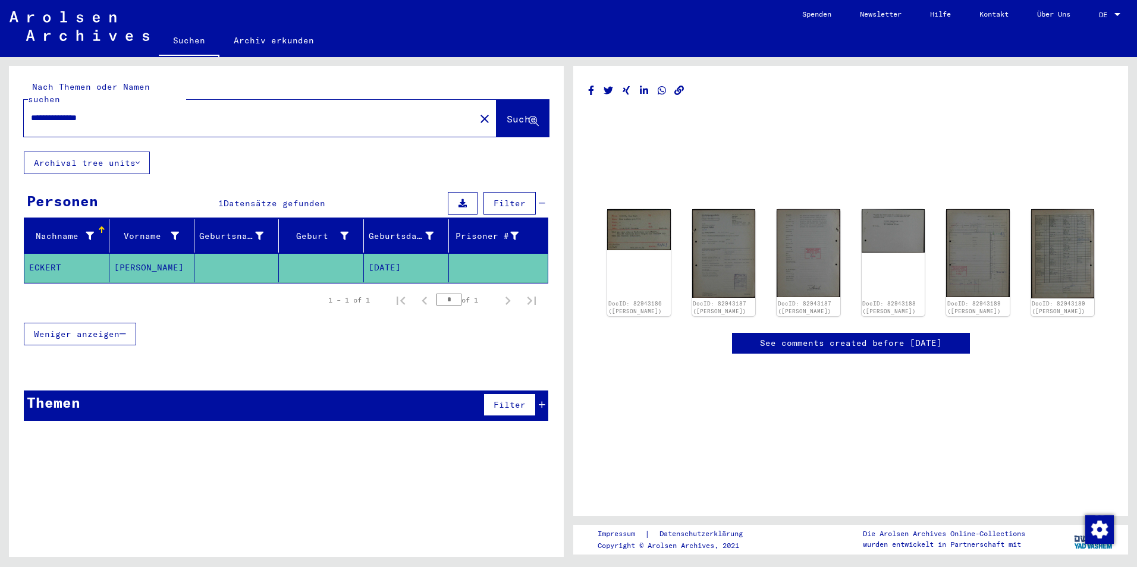
click at [244, 482] on div "**********" at bounding box center [286, 316] width 555 height 500
click at [647, 284] on div "DocID: 82943186 (KURT MAX ECKERT)" at bounding box center [638, 263] width 67 height 112
click at [656, 241] on img at bounding box center [638, 228] width 67 height 43
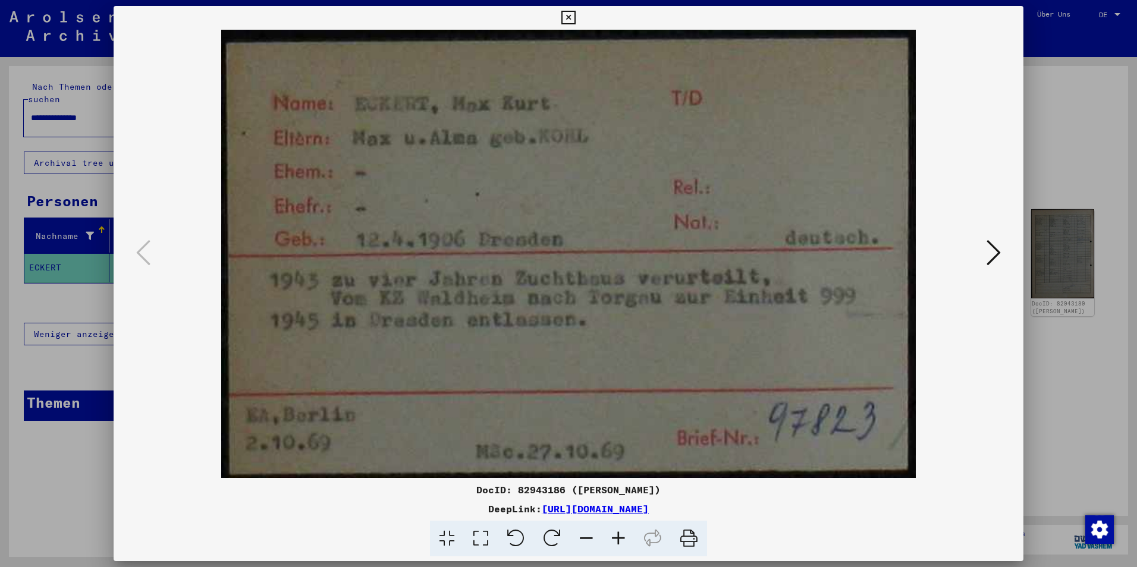
click at [656, 241] on img at bounding box center [568, 254] width 829 height 448
drag, startPoint x: 561, startPoint y: 490, endPoint x: 515, endPoint y: 492, distance: 45.8
click at [515, 492] on div "DocID: 82943186 (KURT MAX ECKERT)" at bounding box center [569, 490] width 910 height 14
click at [678, 485] on div "DocID: 82943186 (KURT MAX ECKERT)" at bounding box center [569, 490] width 910 height 14
drag, startPoint x: 666, startPoint y: 489, endPoint x: 514, endPoint y: 489, distance: 152.8
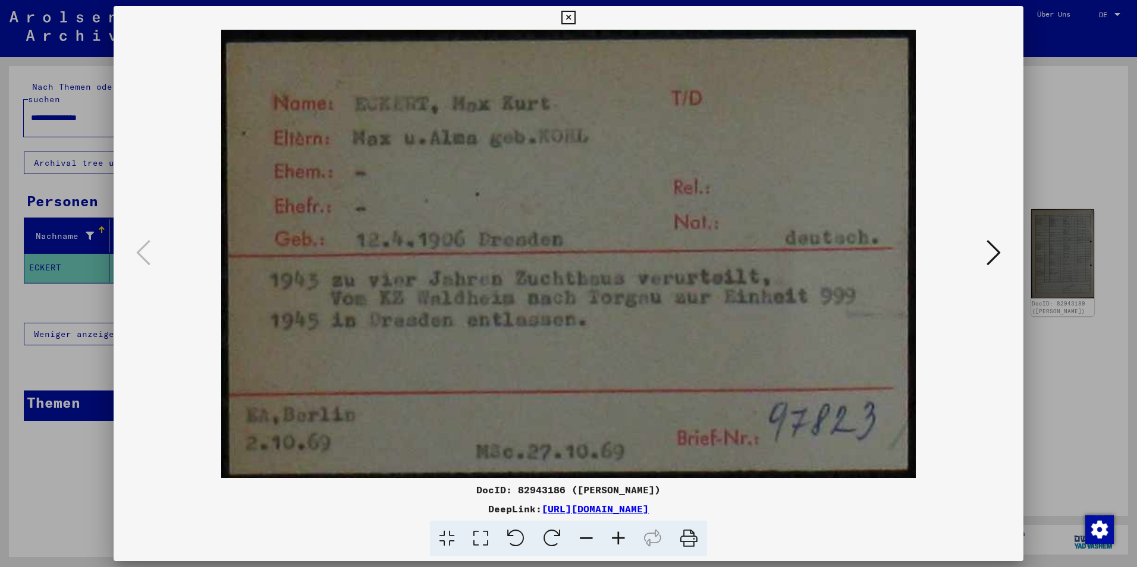
click at [514, 489] on div "DocID: 82943186 (KURT MAX ECKERT)" at bounding box center [569, 490] width 910 height 14
copy div "82943186 (KURT MAX ECKERT)"
click at [989, 249] on icon at bounding box center [993, 252] width 14 height 29
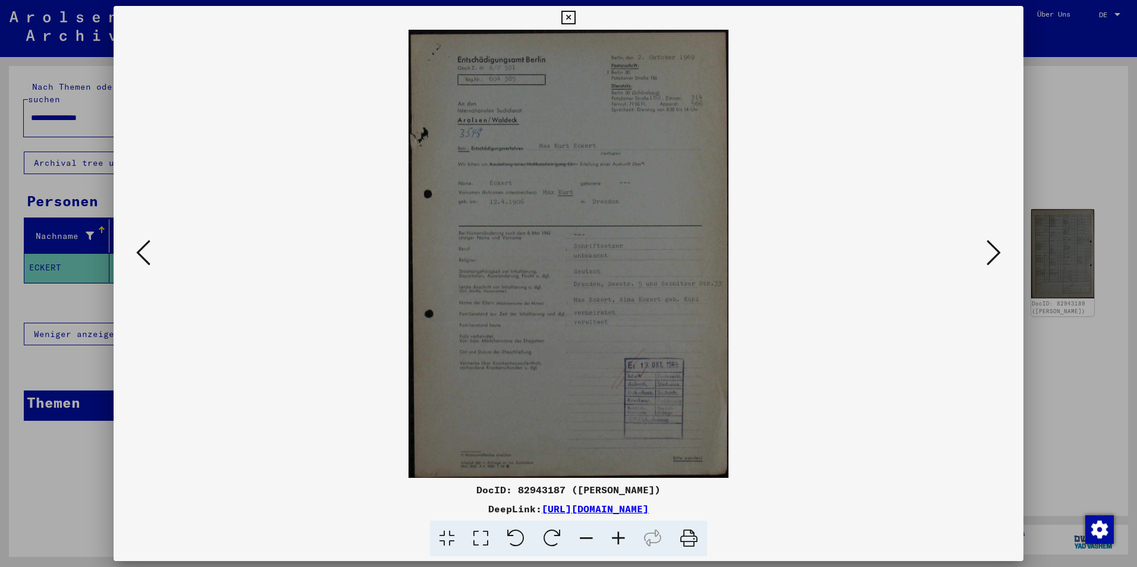
click at [989, 249] on icon at bounding box center [993, 252] width 14 height 29
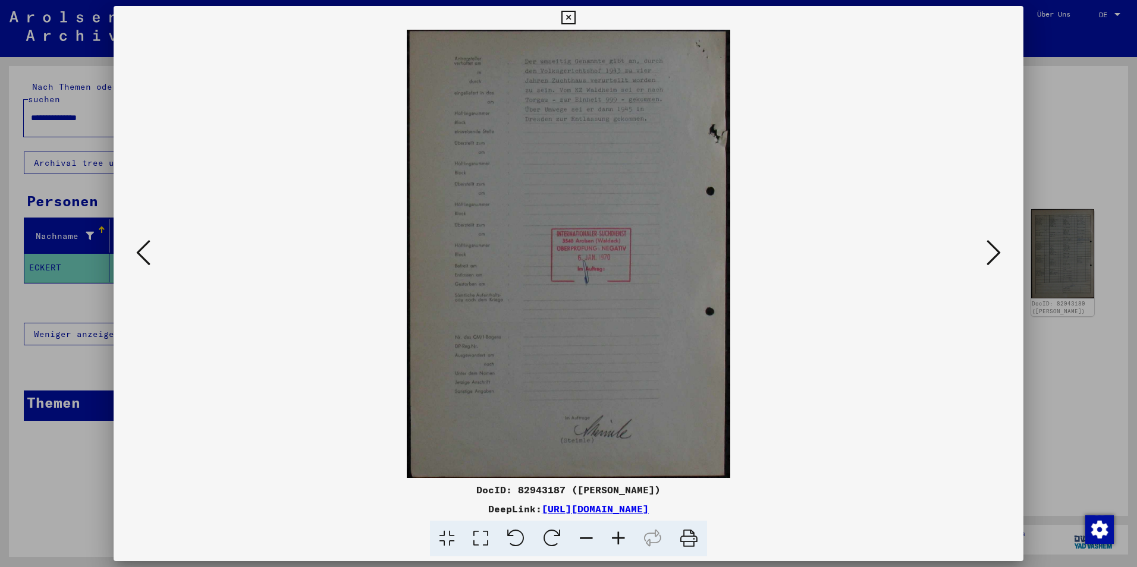
click at [989, 249] on icon at bounding box center [993, 252] width 14 height 29
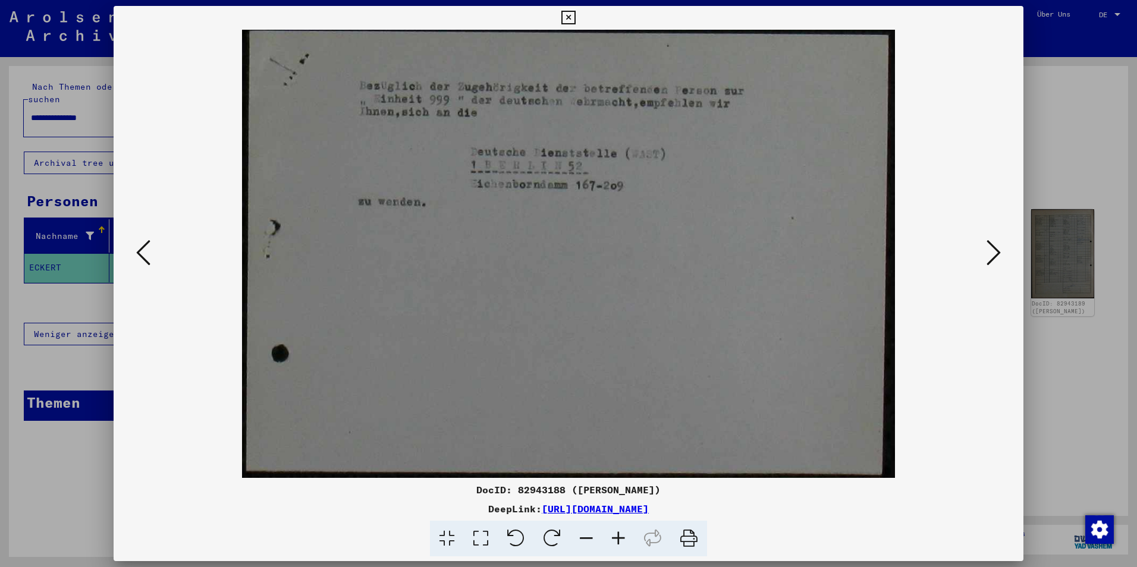
click at [989, 249] on icon at bounding box center [993, 252] width 14 height 29
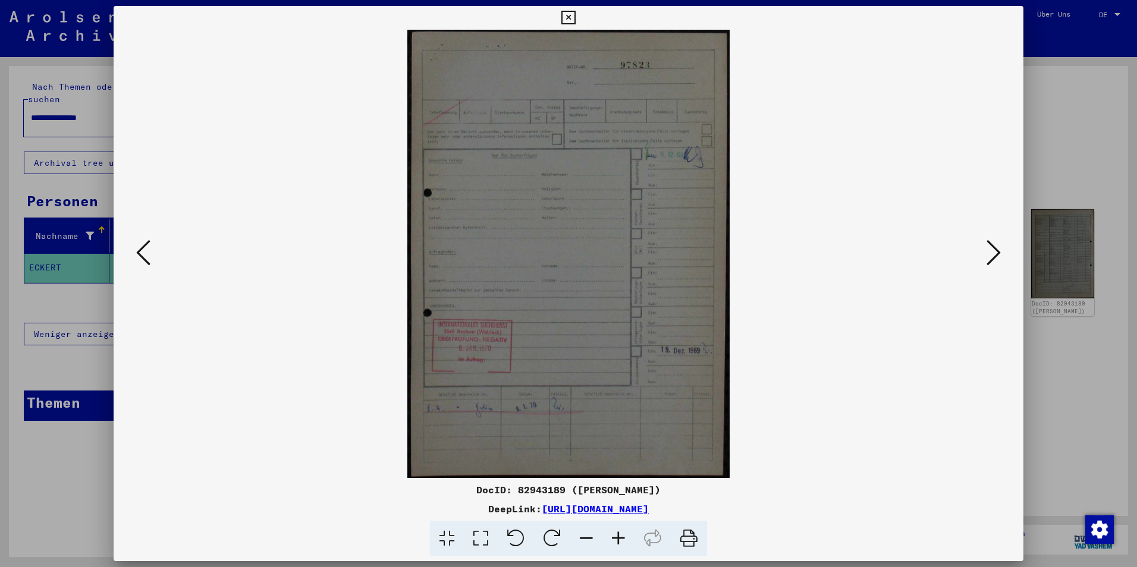
click at [989, 249] on icon at bounding box center [993, 252] width 14 height 29
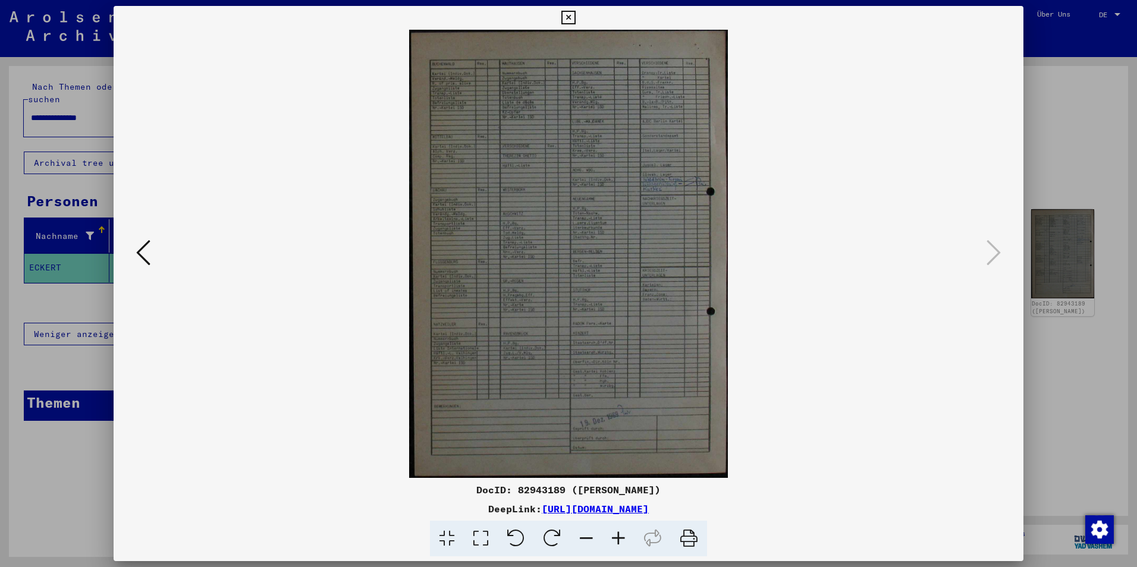
drag, startPoint x: 678, startPoint y: 490, endPoint x: 511, endPoint y: 490, distance: 167.1
click at [511, 490] on div "DocID: 82943189 (KURT MAX ECKERT)" at bounding box center [569, 490] width 910 height 14
copy div "82943189 (KURT MAX ECKERT)"
click at [563, 17] on icon at bounding box center [568, 18] width 14 height 14
